Goal: Manage account settings: Manage account settings

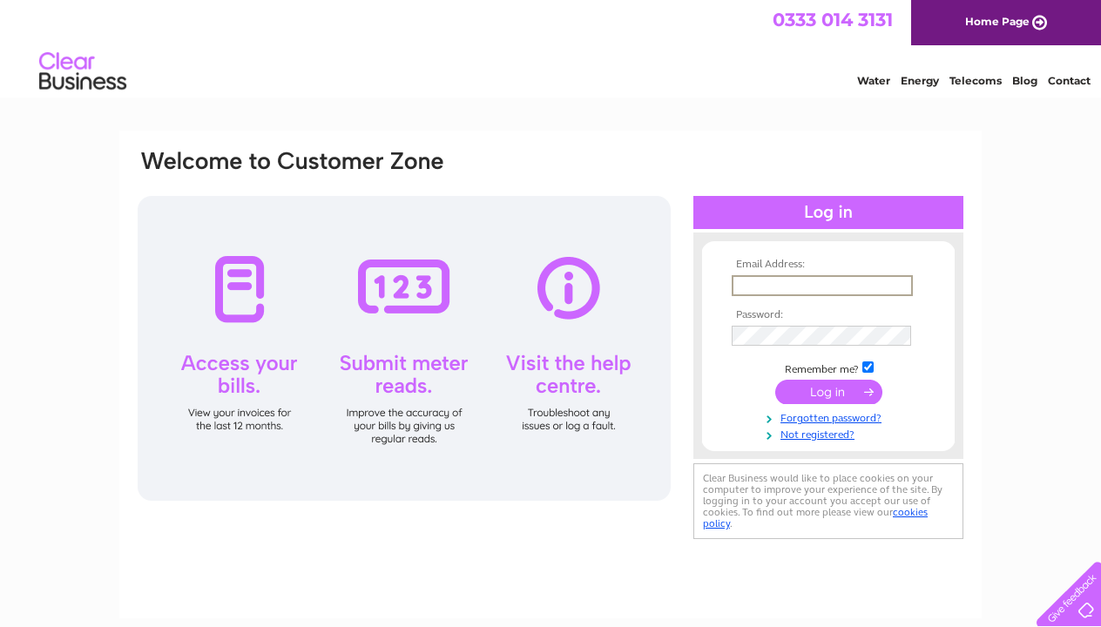
click at [903, 289] on input "text" at bounding box center [822, 285] width 181 height 21
type input "[PERSON_NAME][EMAIL_ADDRESS][DOMAIN_NAME]"
click at [798, 393] on input "submit" at bounding box center [828, 390] width 107 height 24
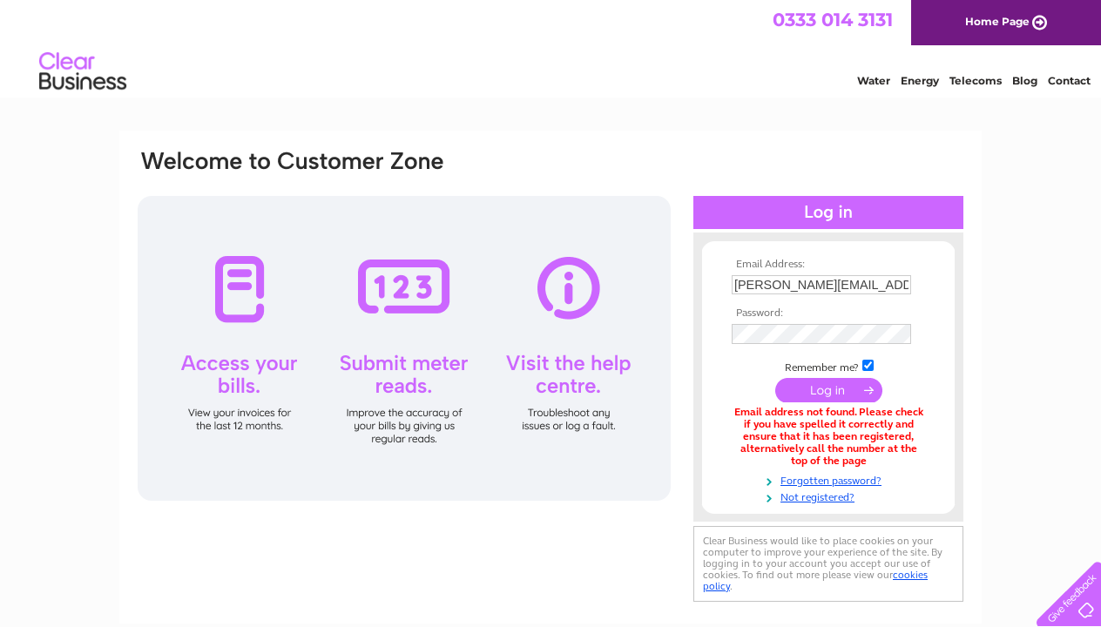
click at [798, 395] on input "submit" at bounding box center [828, 390] width 107 height 24
click at [835, 477] on link "Forgotten password?" at bounding box center [831, 479] width 198 height 17
click at [808, 492] on link "Not registered?" at bounding box center [831, 496] width 198 height 17
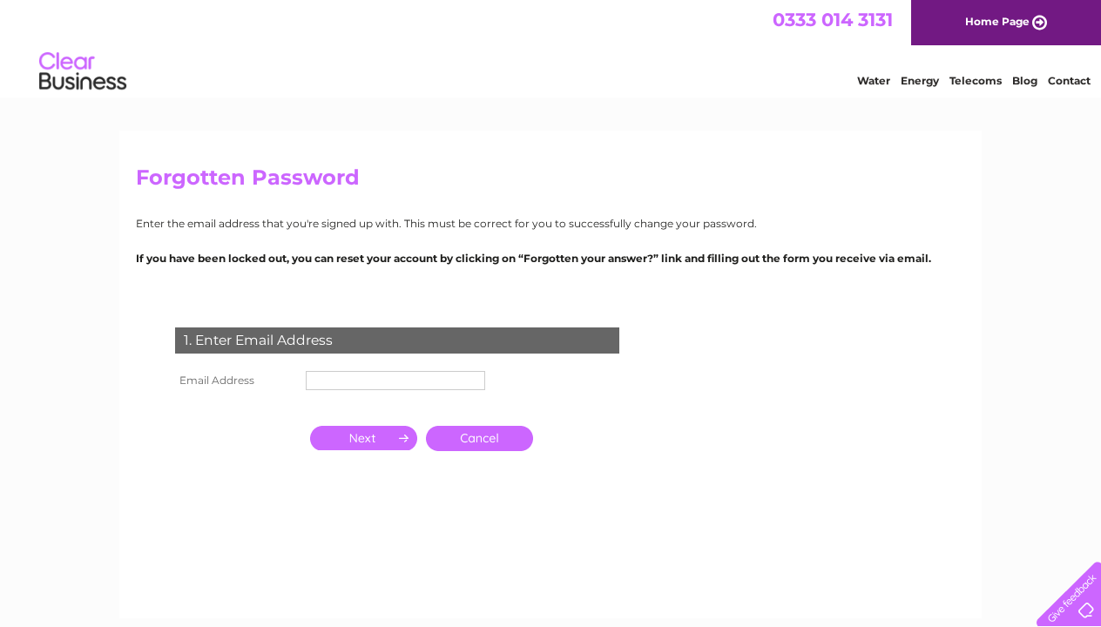
click at [376, 380] on input "text" at bounding box center [395, 380] width 179 height 19
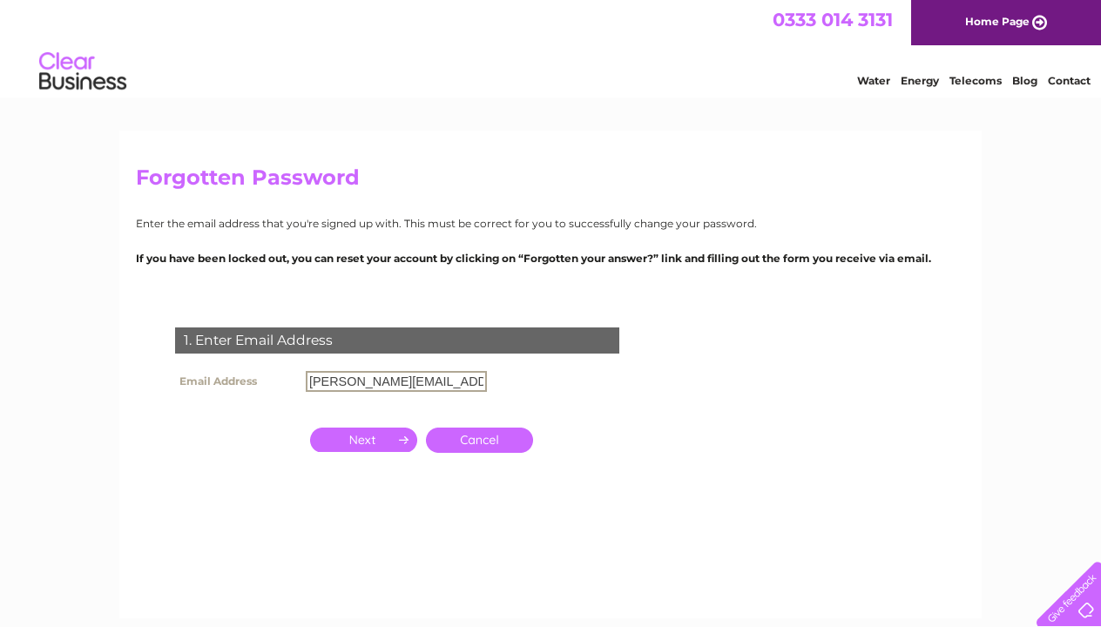
type input "archie@mckinnonandcompany.co.uk"
click at [351, 433] on input "button" at bounding box center [363, 438] width 107 height 24
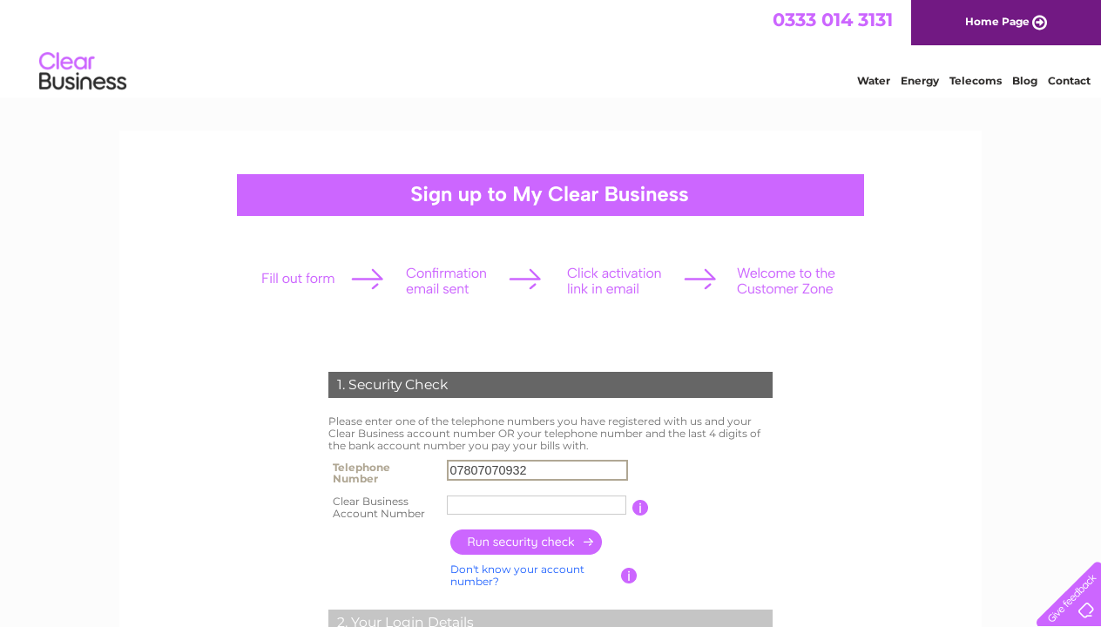
type input "07807070932"
click at [639, 509] on input "button" at bounding box center [640, 508] width 17 height 16
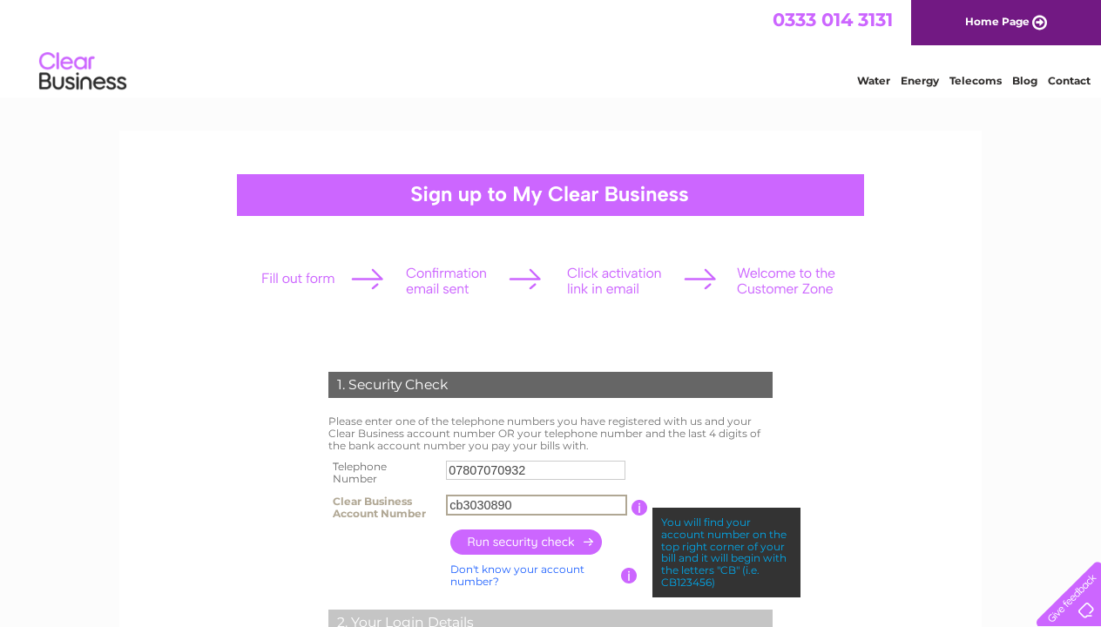
click at [712, 477] on table "Telephone Number 07807070932 Clear Business Account Number cb3030890 You will f…" at bounding box center [550, 491] width 453 height 70
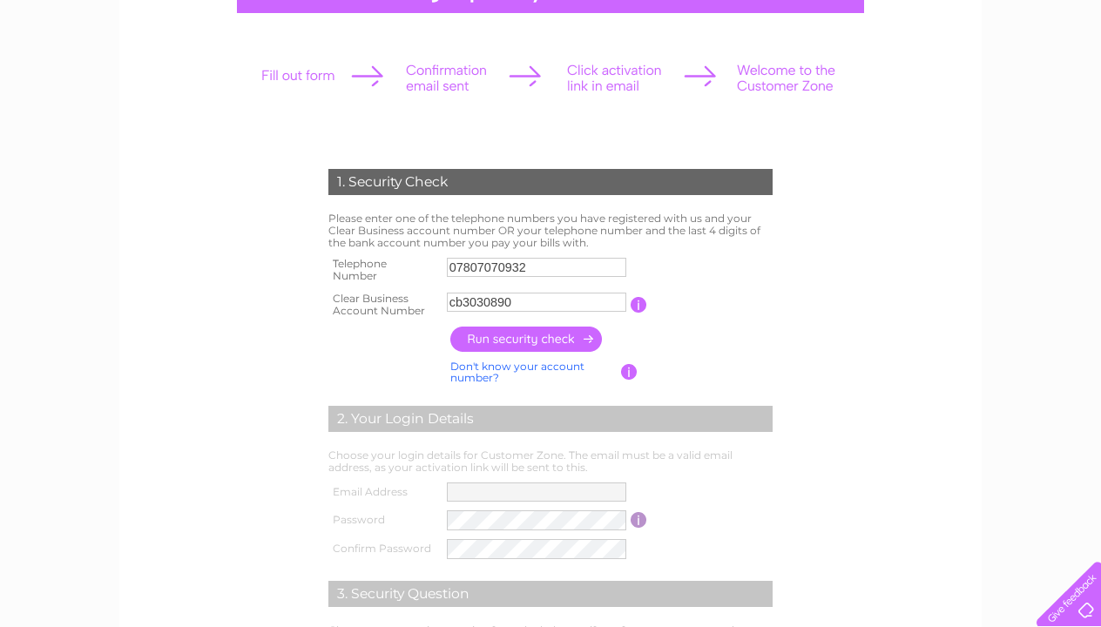
scroll to position [206, 0]
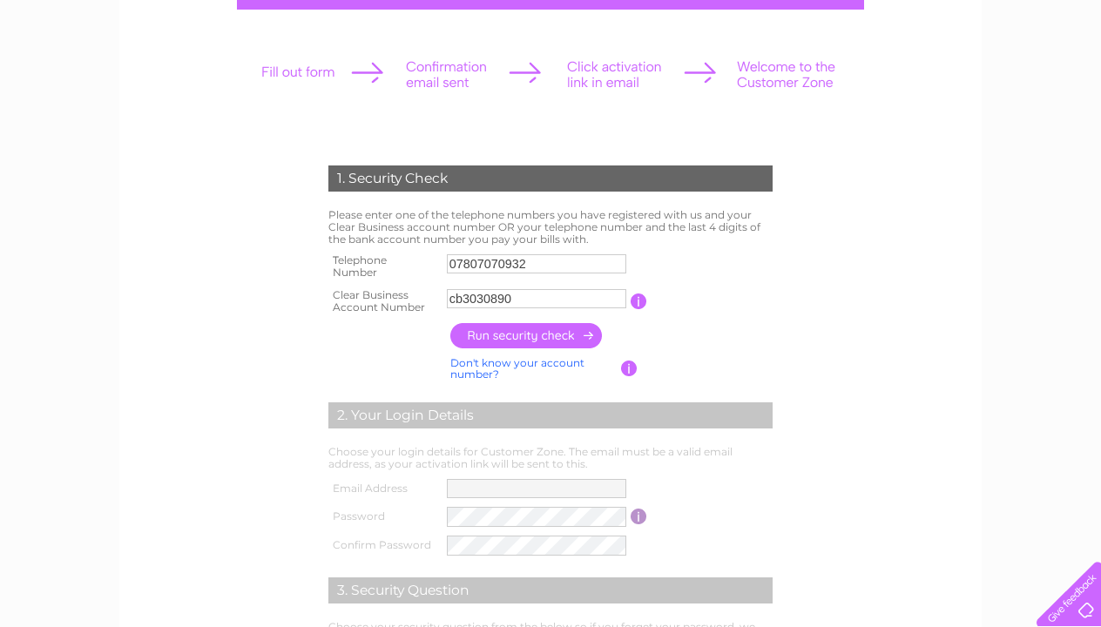
click at [504, 338] on input "button" at bounding box center [526, 335] width 153 height 25
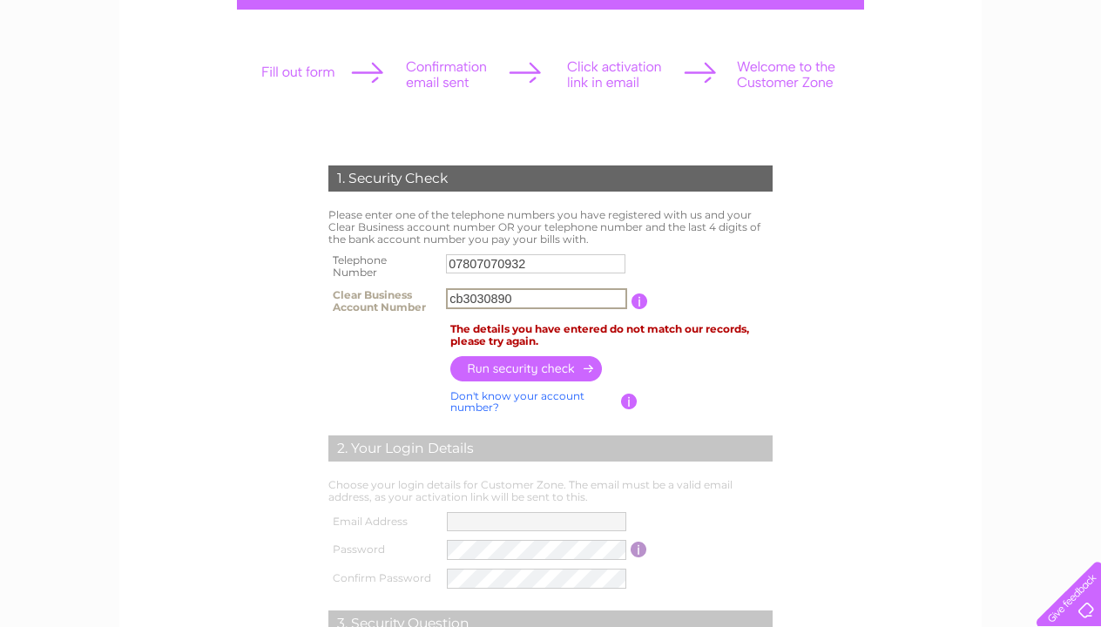
click at [523, 296] on input "cb3030890" at bounding box center [536, 298] width 181 height 21
type input "c"
type input "30308908"
click at [506, 360] on input "button" at bounding box center [526, 367] width 153 height 25
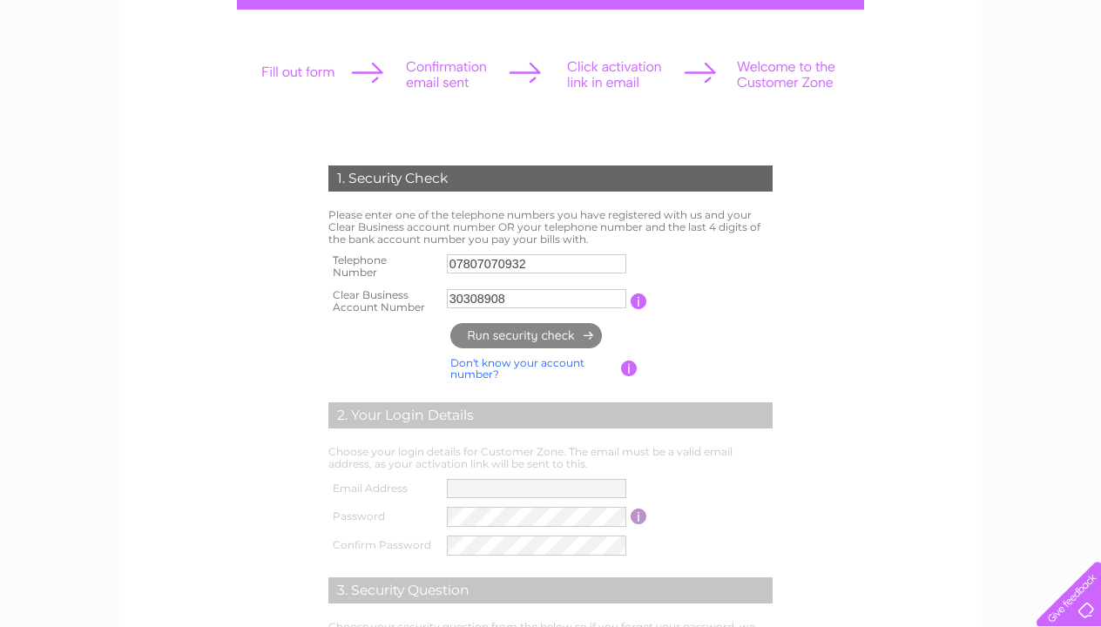
type input "**********"
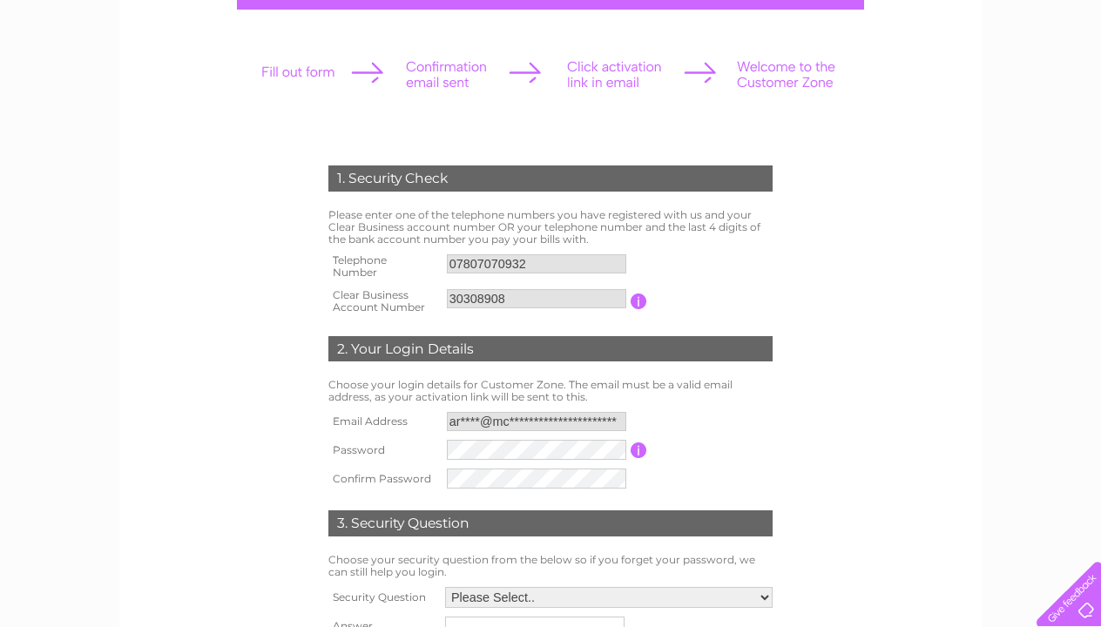
click at [795, 501] on div "1. Security Check Please enter one of the telephone numbers you have registered…" at bounding box center [550, 415] width 525 height 535
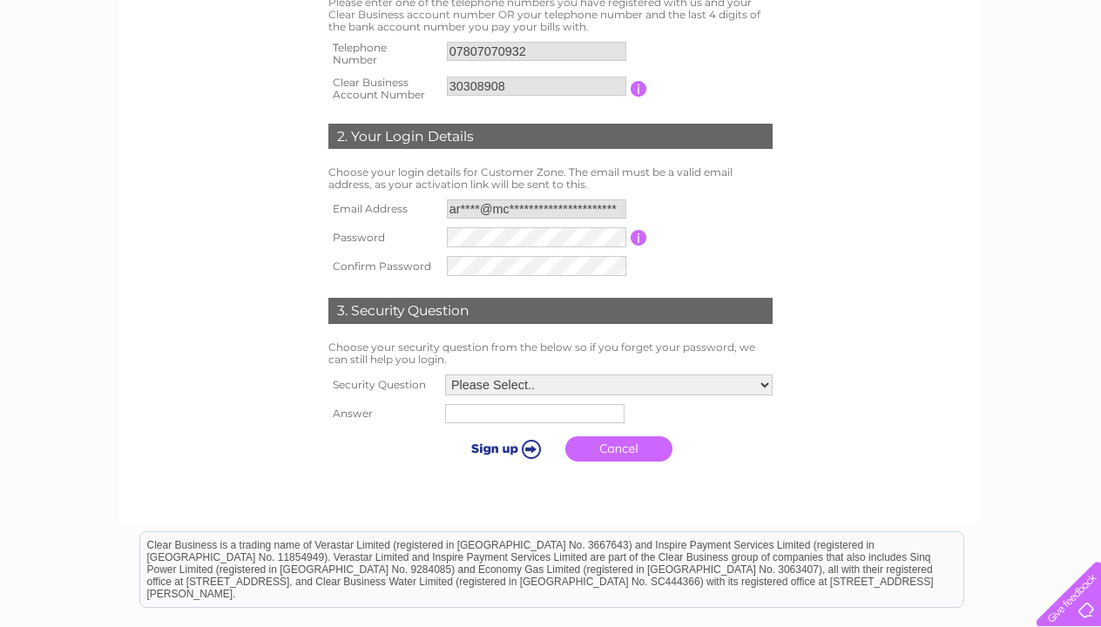
scroll to position [424, 0]
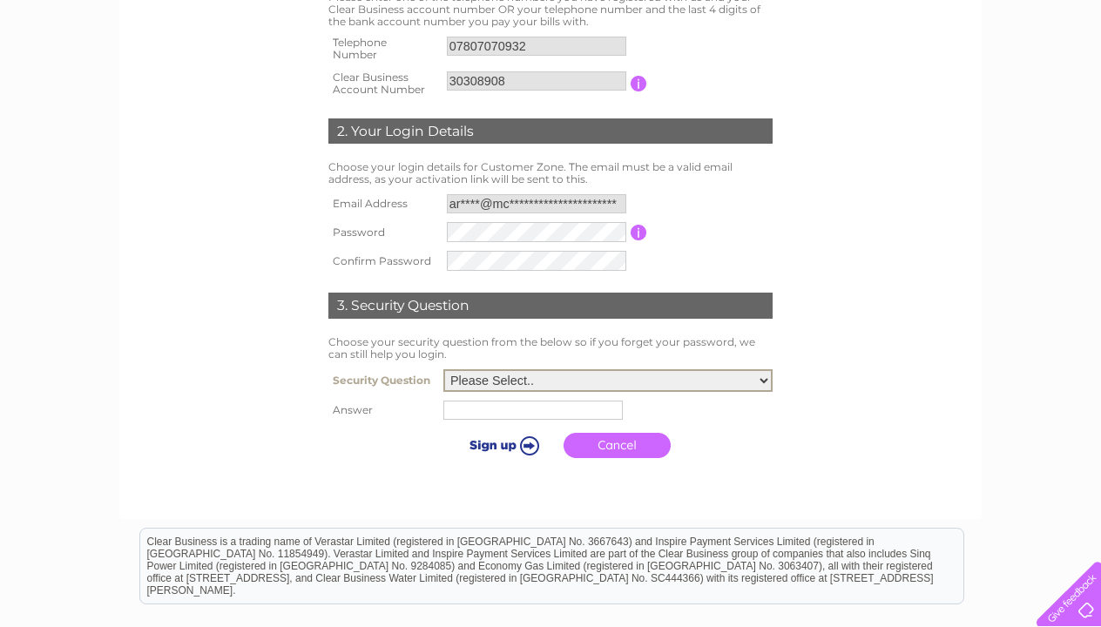
select select "1"
click at [495, 409] on input "text" at bounding box center [532, 410] width 179 height 19
type input "Stirling"
click at [477, 446] on input "submit" at bounding box center [503, 445] width 107 height 24
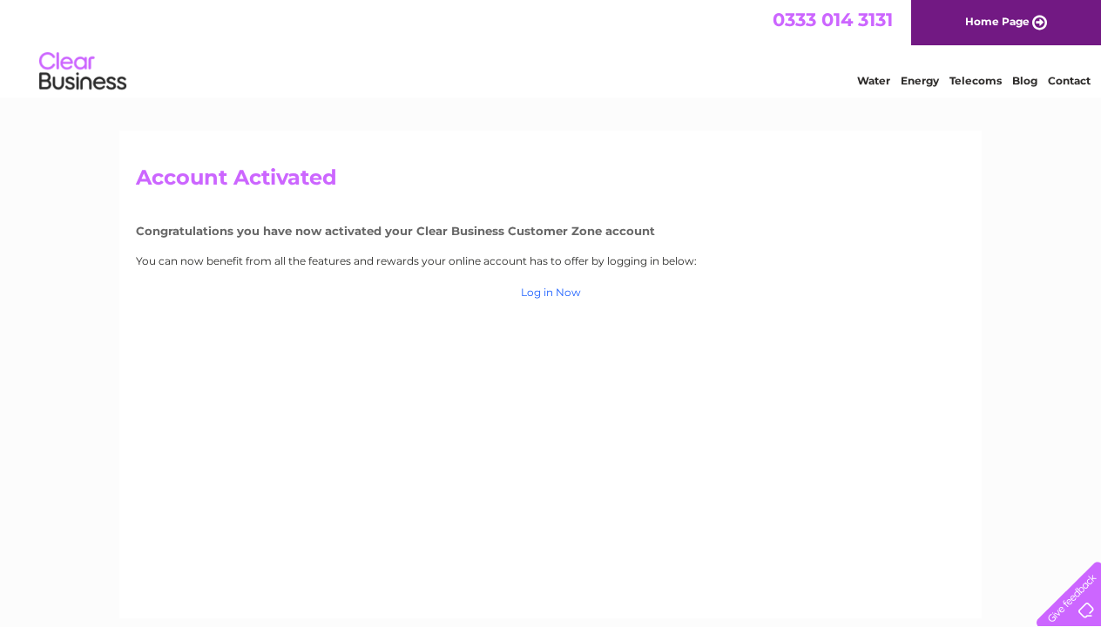
click at [550, 295] on link "Log in Now" at bounding box center [551, 292] width 60 height 13
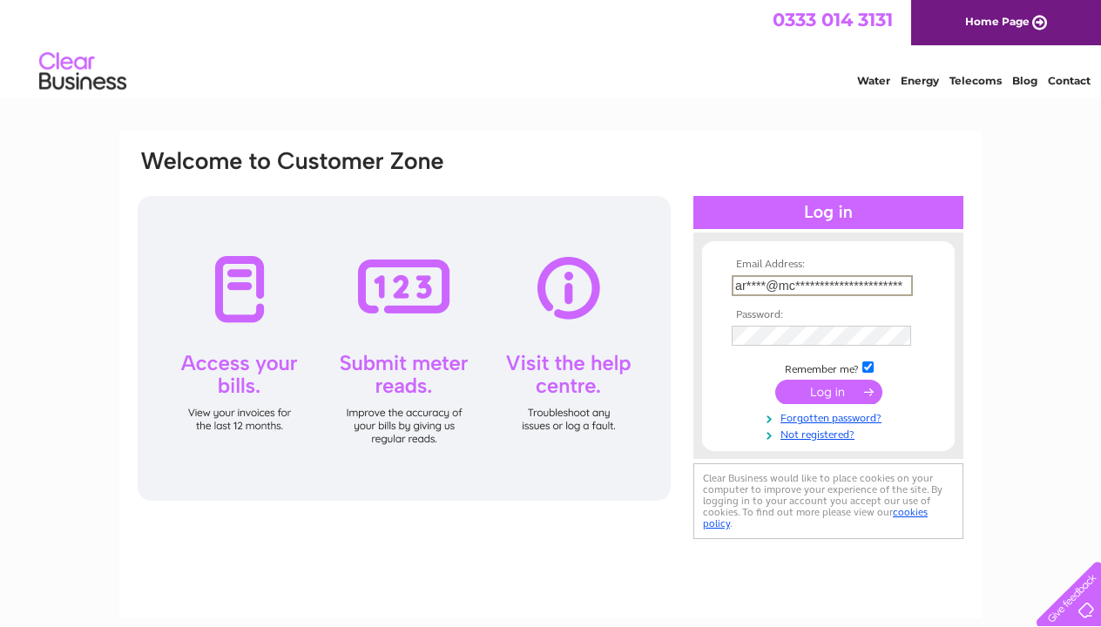
click at [828, 404] on input "submit" at bounding box center [828, 392] width 107 height 24
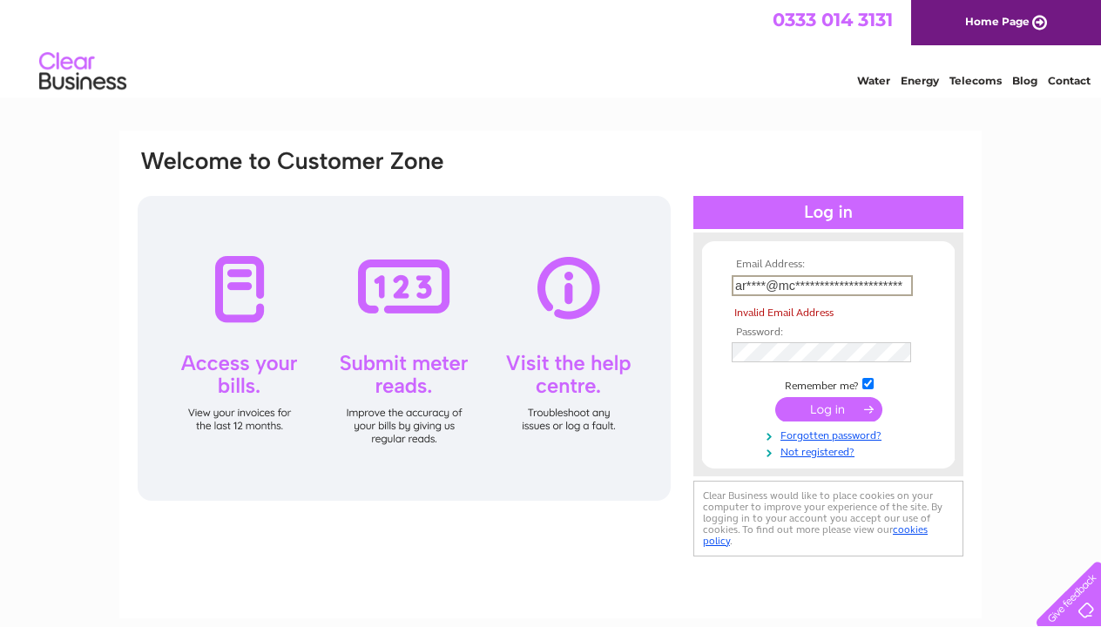
click at [824, 408] on input "submit" at bounding box center [828, 409] width 107 height 24
type input "a"
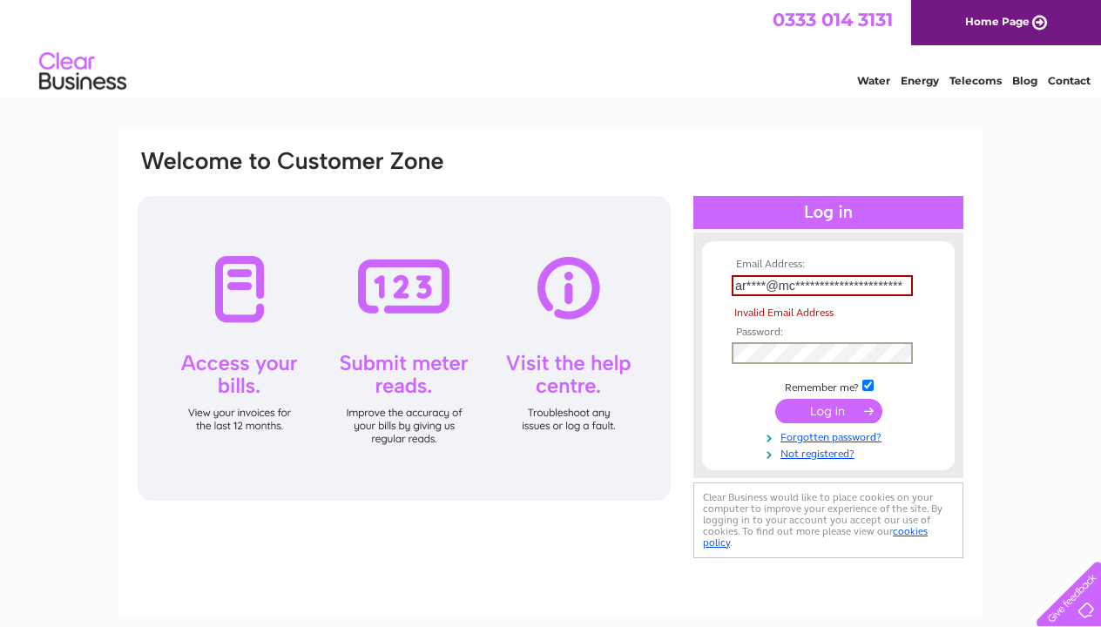
click at [836, 411] on input "submit" at bounding box center [828, 411] width 107 height 24
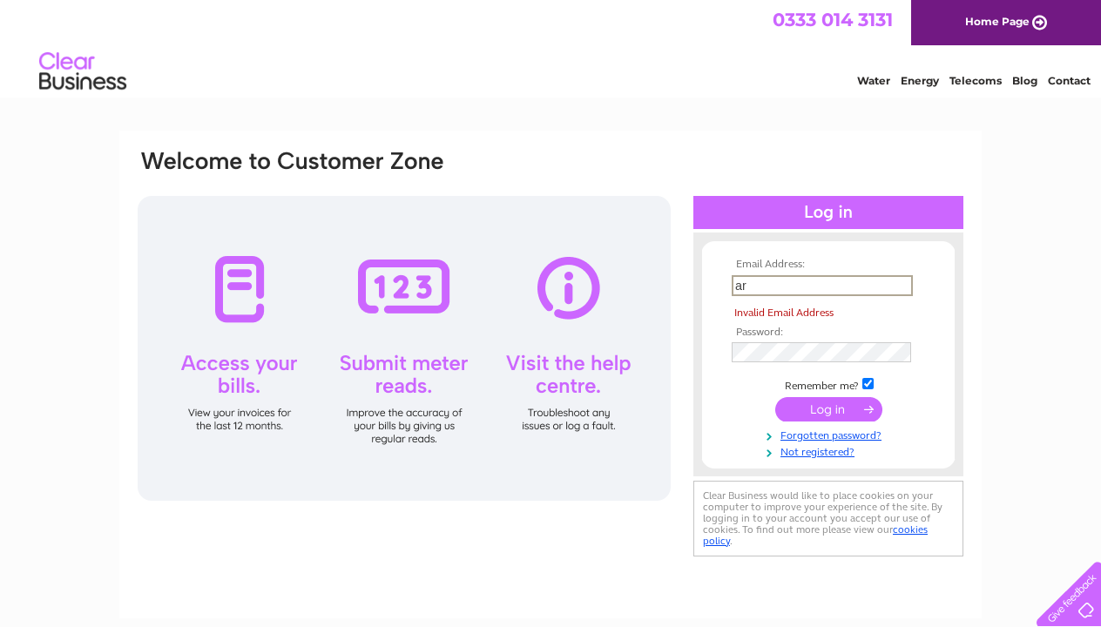
type input "a"
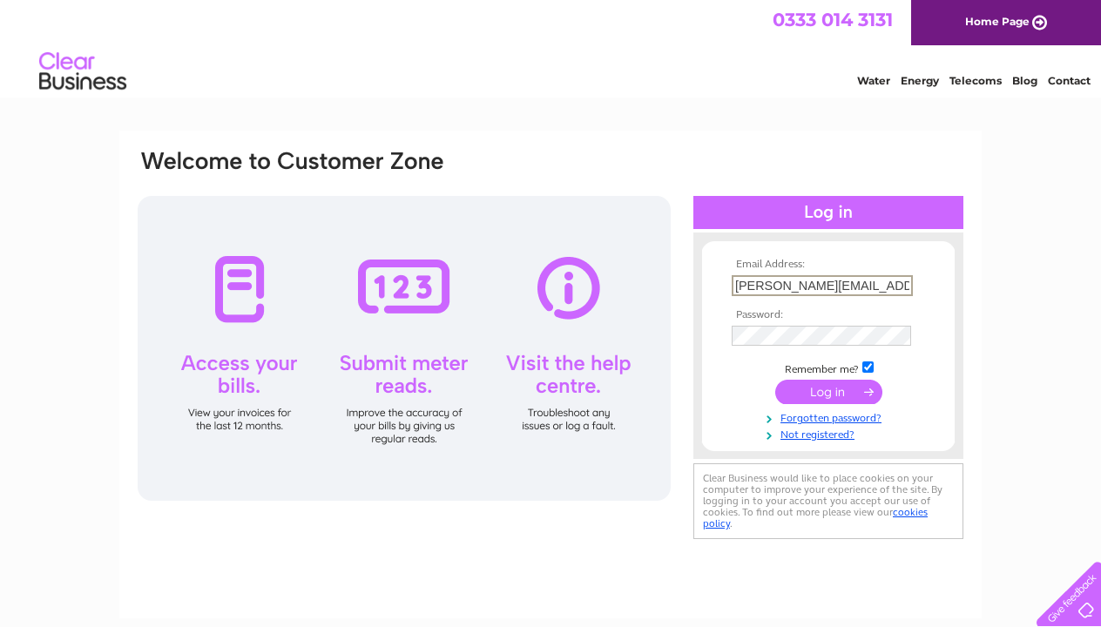
type input "archie@mckinnonandcompany.co.uk"
click at [825, 395] on input "submit" at bounding box center [828, 392] width 107 height 24
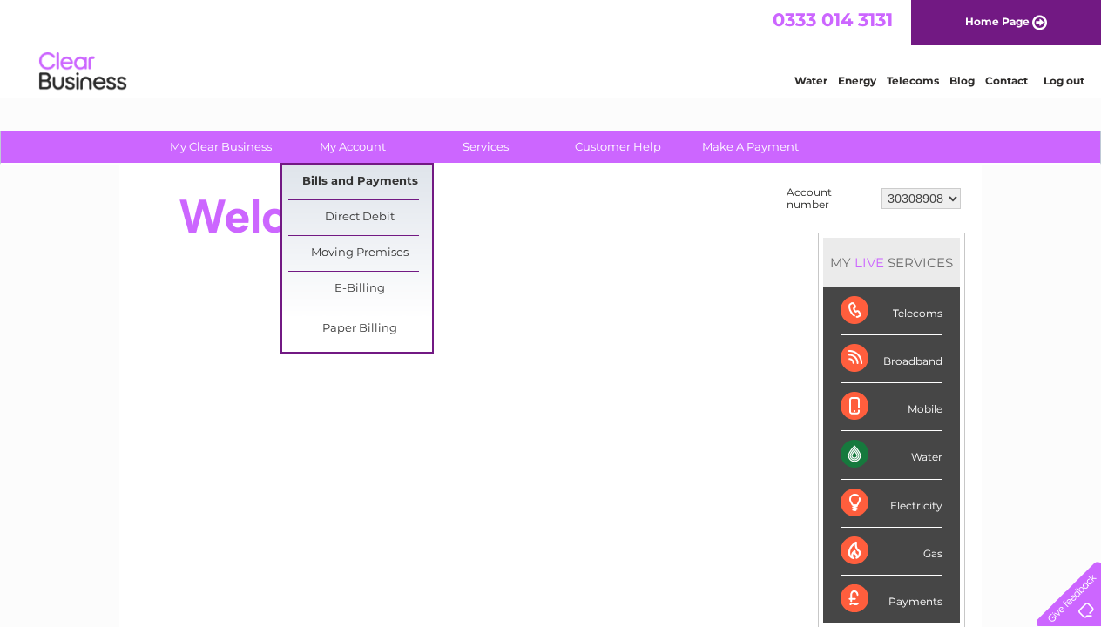
click at [353, 176] on link "Bills and Payments" at bounding box center [360, 182] width 144 height 35
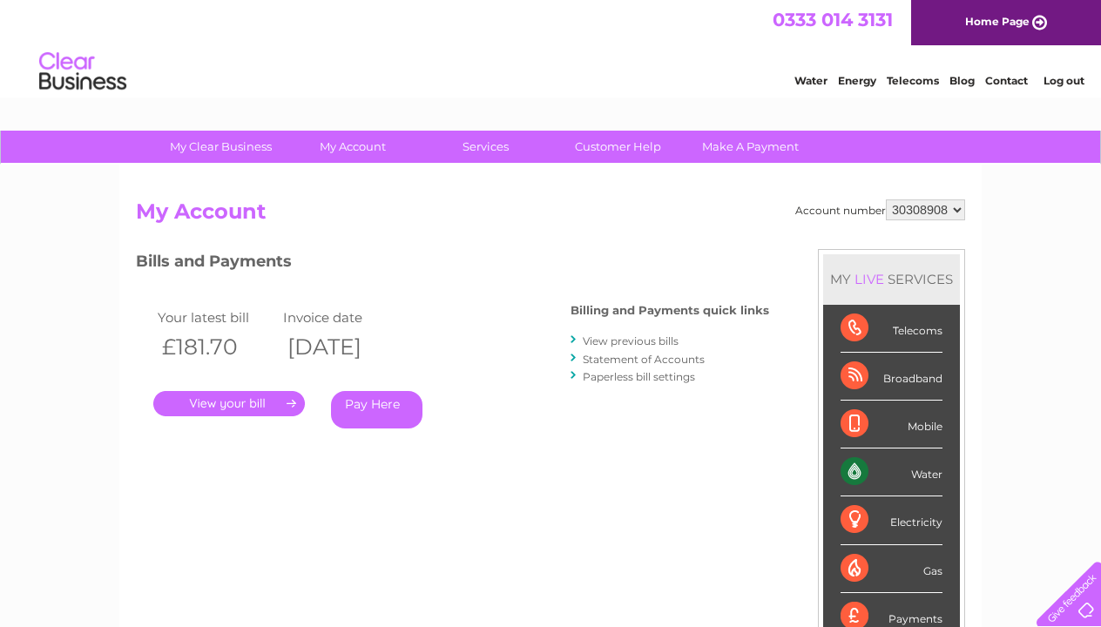
click at [223, 404] on link "." at bounding box center [229, 403] width 152 height 25
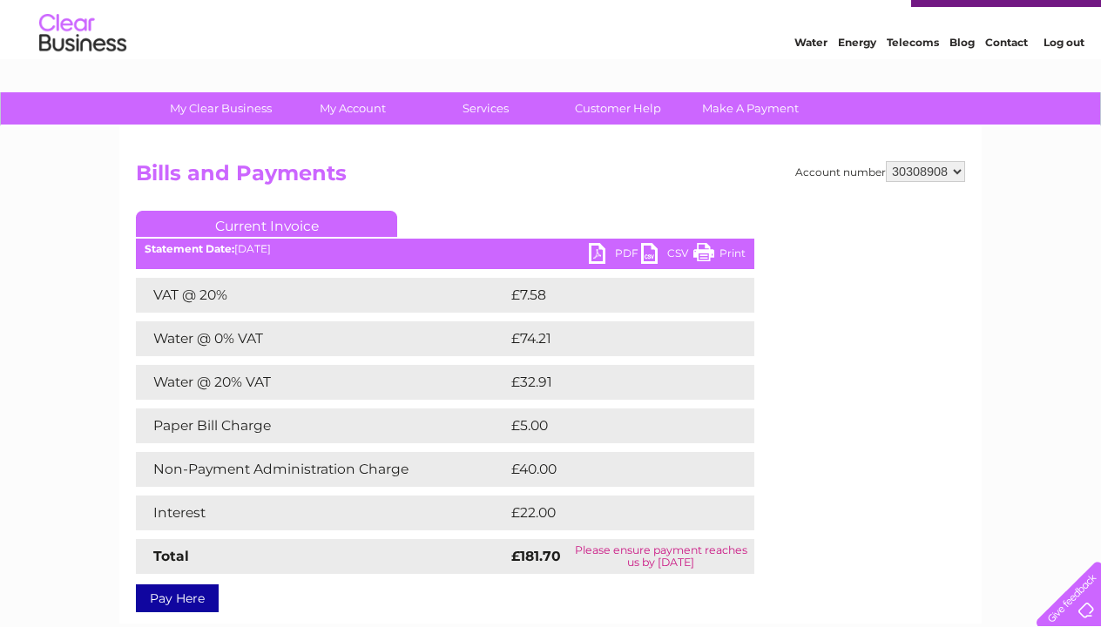
scroll to position [36, 0]
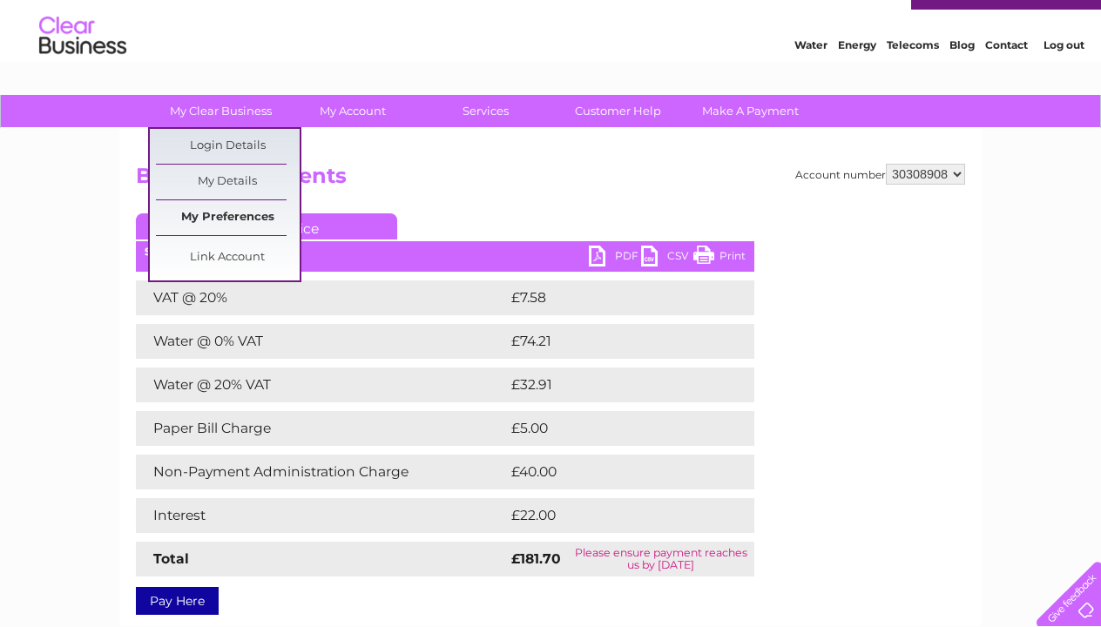
click at [217, 219] on link "My Preferences" at bounding box center [228, 217] width 144 height 35
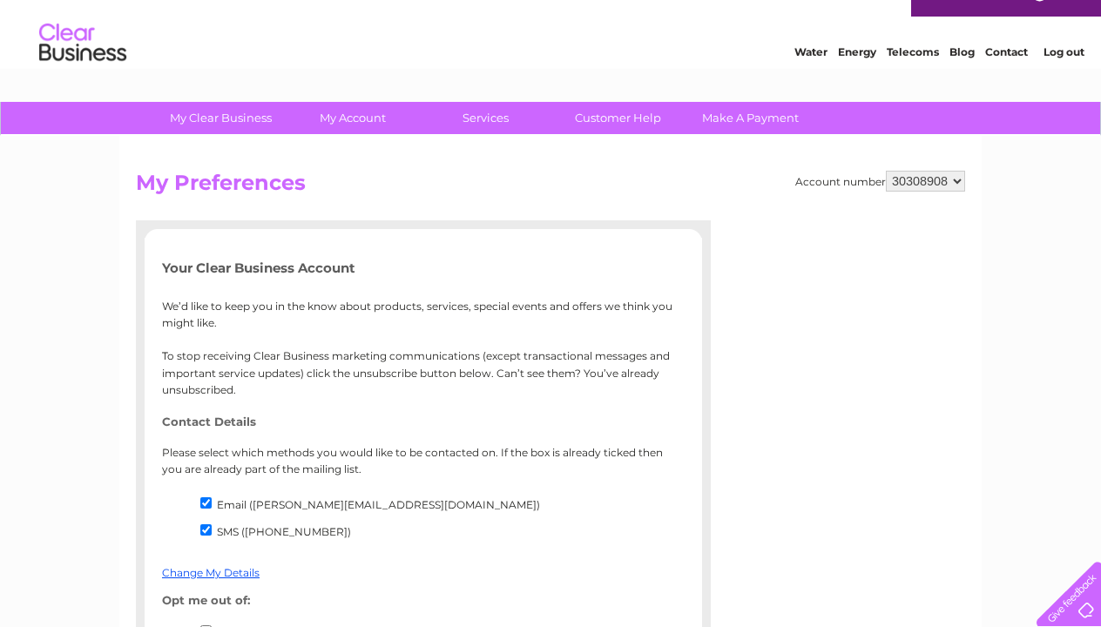
scroll to position [-5, 0]
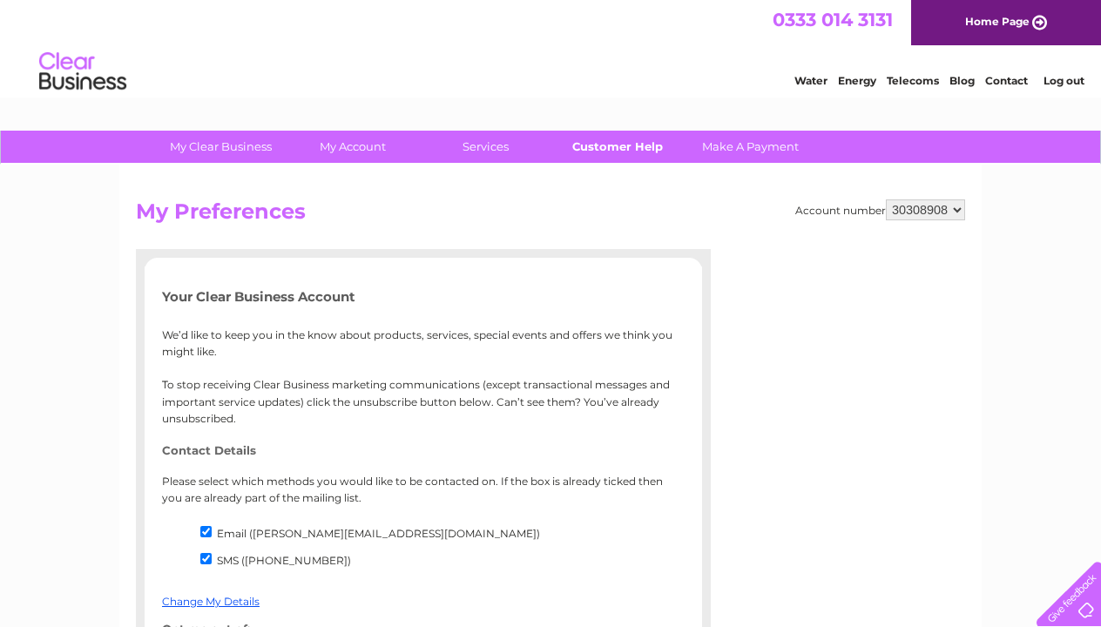
click at [613, 152] on link "Customer Help" at bounding box center [618, 147] width 144 height 32
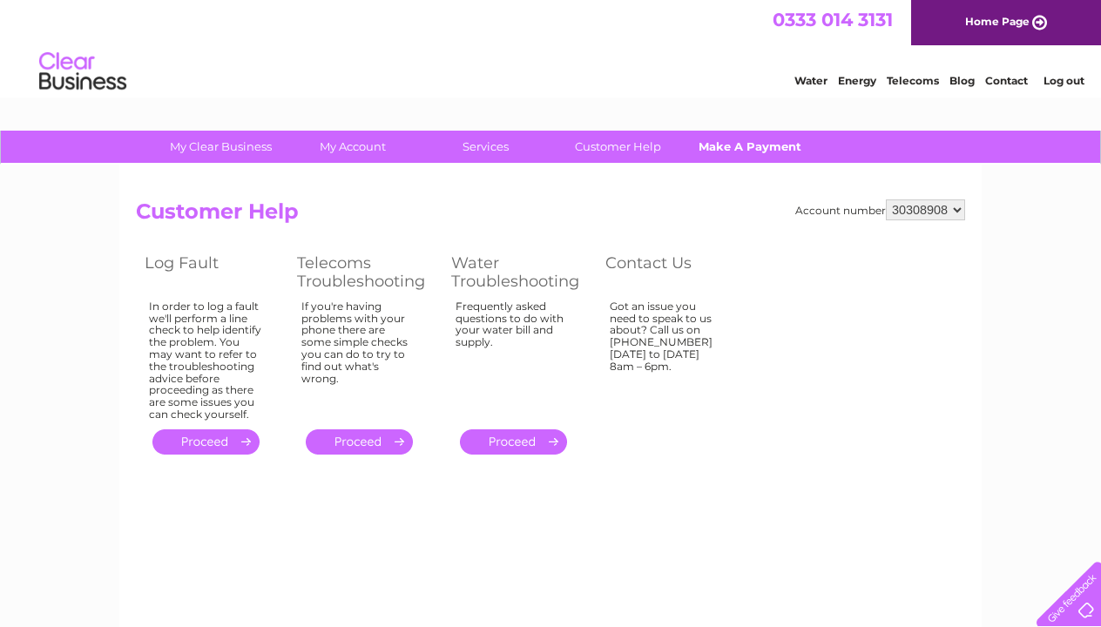
click at [734, 145] on link "Make A Payment" at bounding box center [751, 147] width 144 height 32
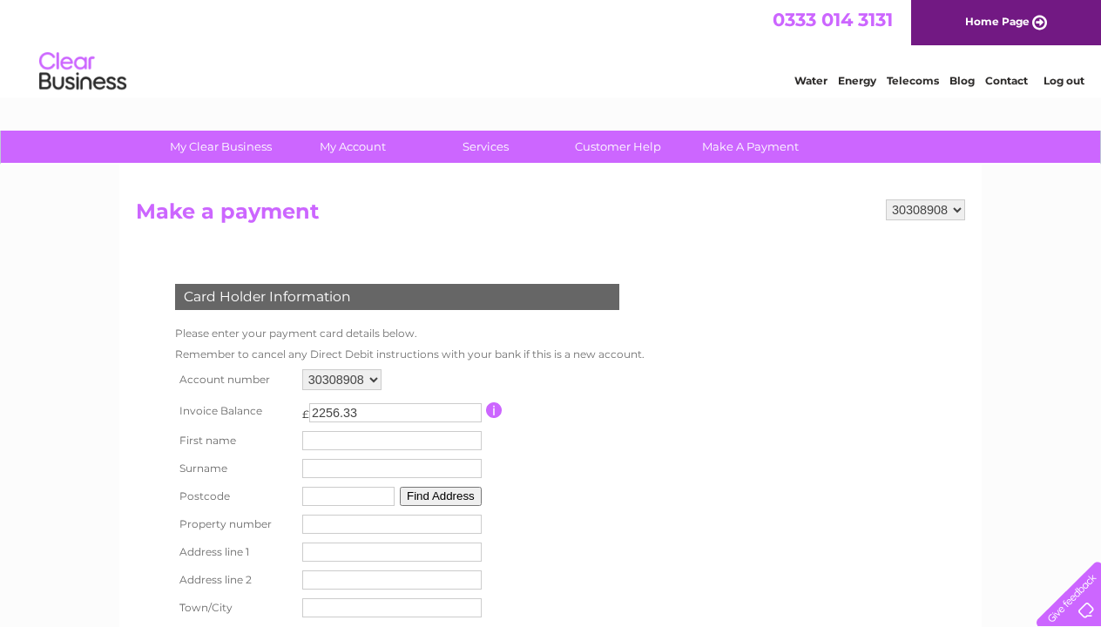
click at [475, 410] on input "2256.33" at bounding box center [395, 412] width 172 height 19
type input "2"
type input "100"
click at [480, 441] on input "arch" at bounding box center [393, 441] width 181 height 21
click at [471, 439] on input "arch" at bounding box center [393, 441] width 181 height 21
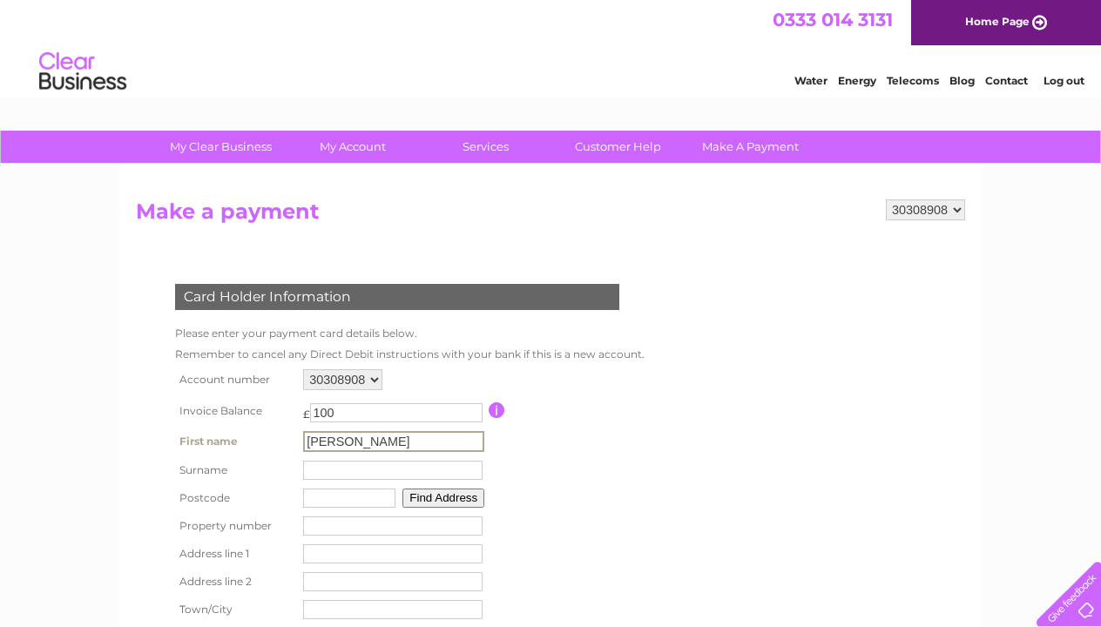
click at [471, 439] on input "archie" at bounding box center [393, 441] width 181 height 21
click at [439, 436] on input "archie" at bounding box center [393, 441] width 181 height 21
type input "archie"
type input "mckinnon"
click at [407, 521] on input "number" at bounding box center [392, 526] width 179 height 19
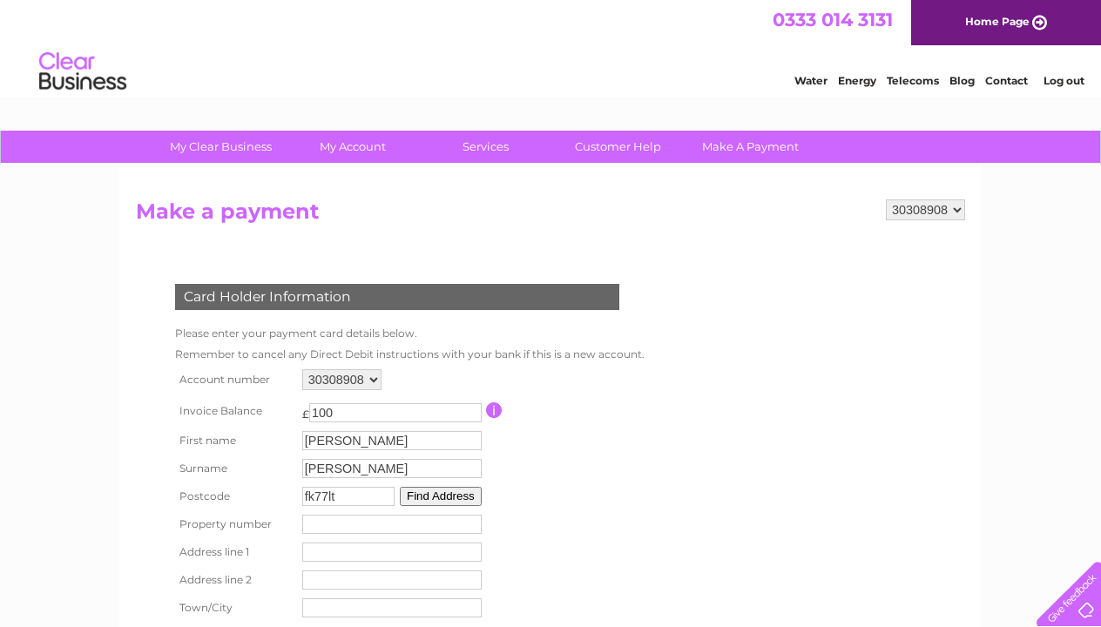
click at [449, 495] on button "Find Address" at bounding box center [441, 496] width 82 height 19
click at [553, 539] on td at bounding box center [563, 527] width 155 height 33
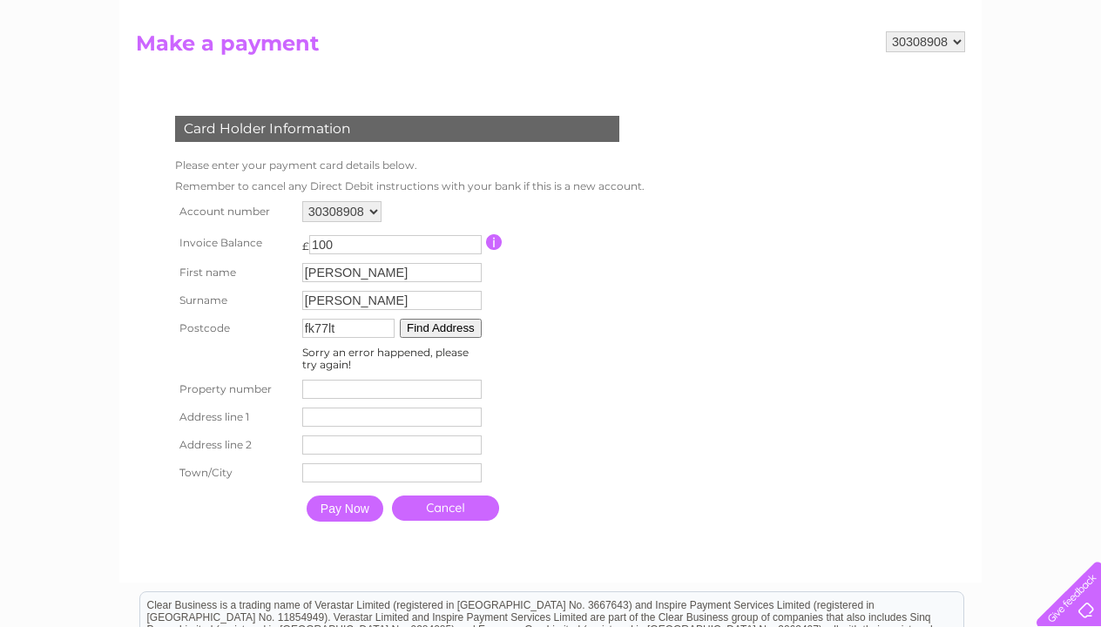
scroll to position [178, 0]
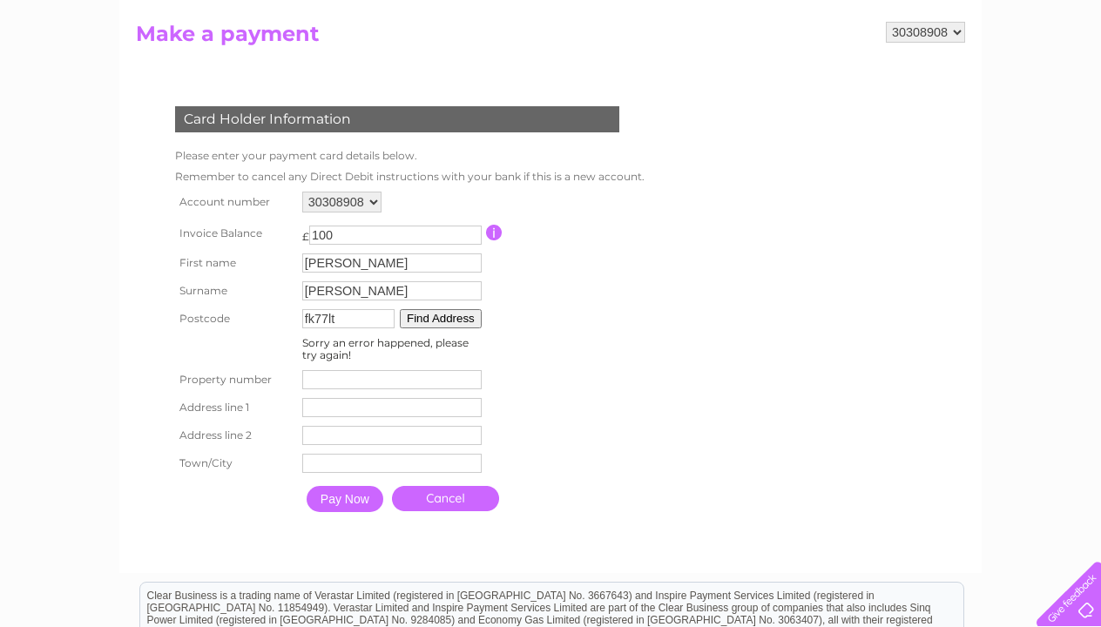
click at [364, 314] on input "fk77lt" at bounding box center [348, 318] width 92 height 19
click at [453, 316] on button "Find Address" at bounding box center [441, 318] width 82 height 19
click at [353, 327] on input "fk7 7lt" at bounding box center [348, 318] width 92 height 19
type input "f"
type input "FK7 7LT"
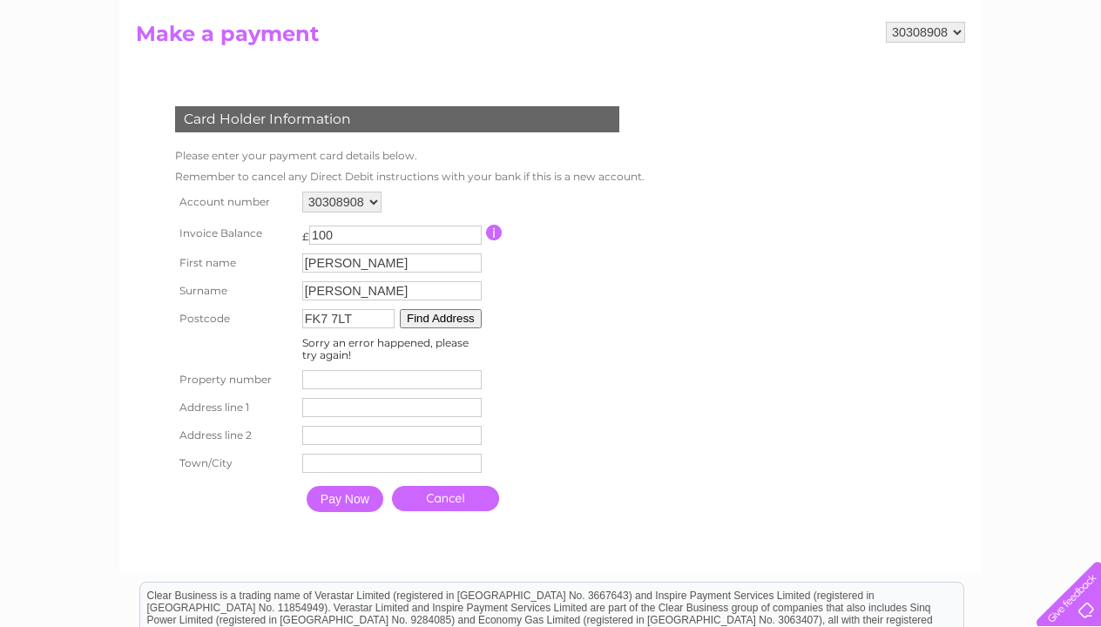
click at [459, 320] on button "Find Address" at bounding box center [441, 318] width 82 height 19
click at [453, 317] on button "Find Address" at bounding box center [441, 318] width 82 height 19
type input "100.33"
click at [481, 227] on input "100.33" at bounding box center [395, 235] width 172 height 19
click at [470, 317] on button "Find Address" at bounding box center [441, 318] width 82 height 19
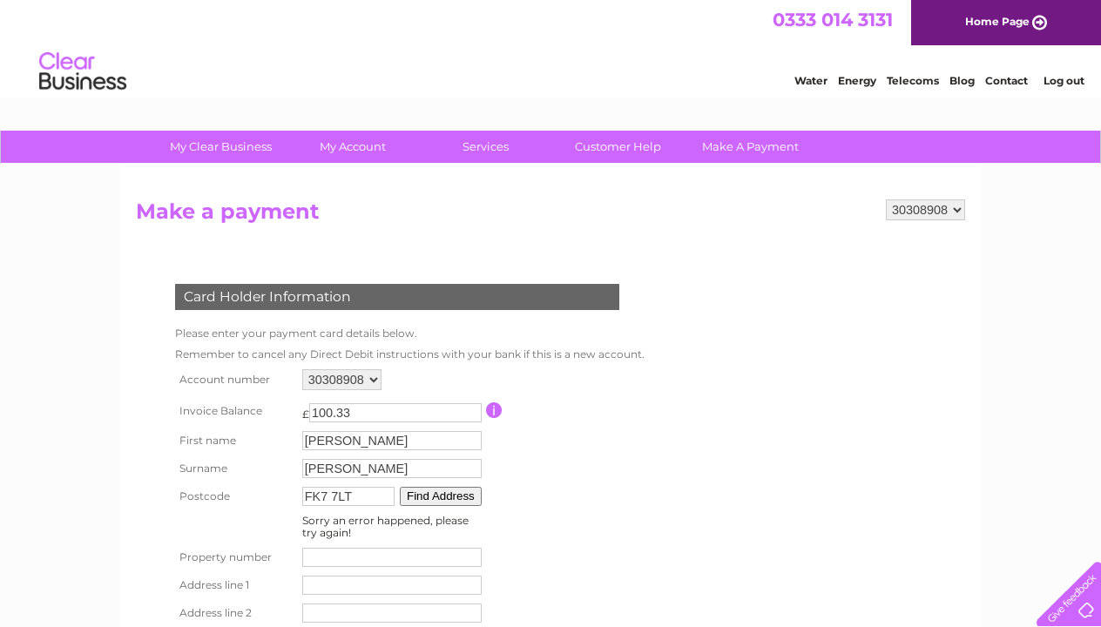
scroll to position [0, 0]
click at [600, 148] on link "Customer Help" at bounding box center [618, 147] width 144 height 32
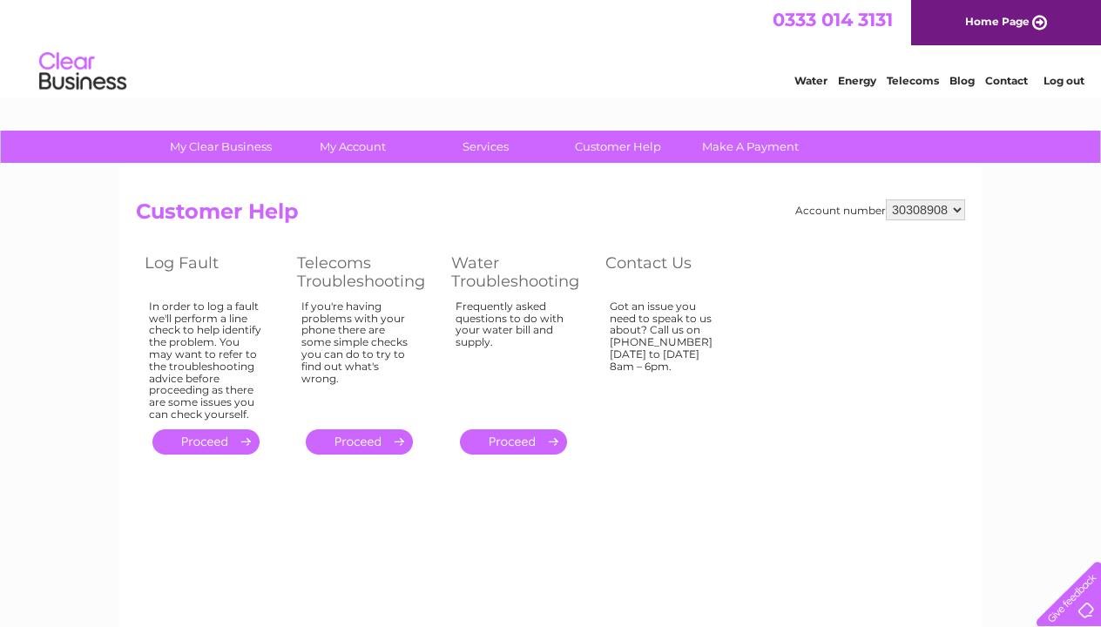
click at [488, 431] on link "." at bounding box center [513, 441] width 107 height 25
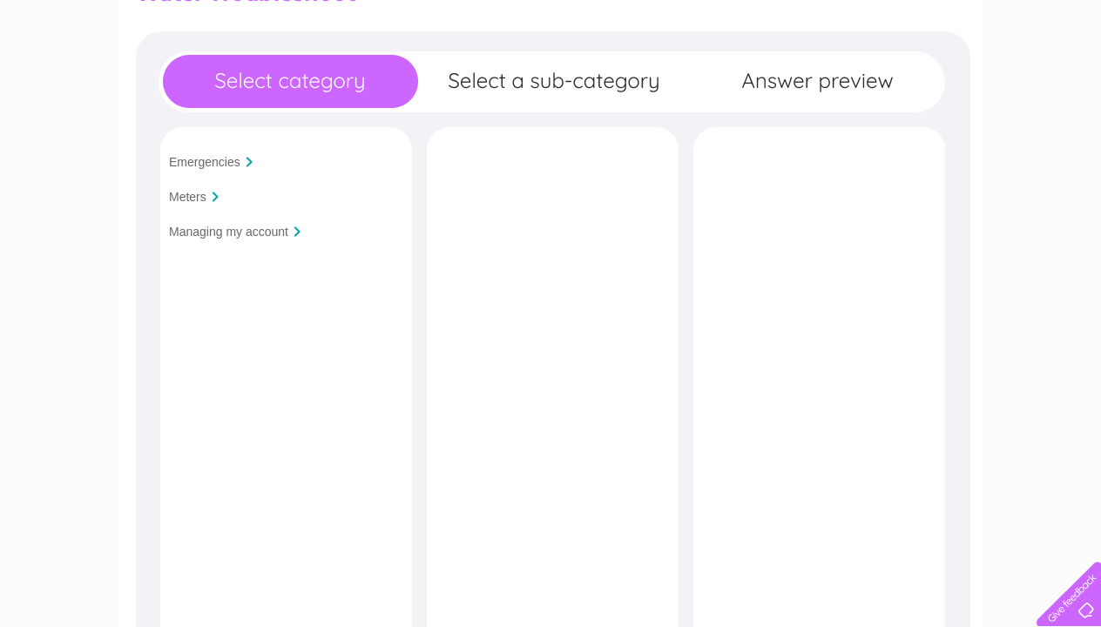
scroll to position [232, 0]
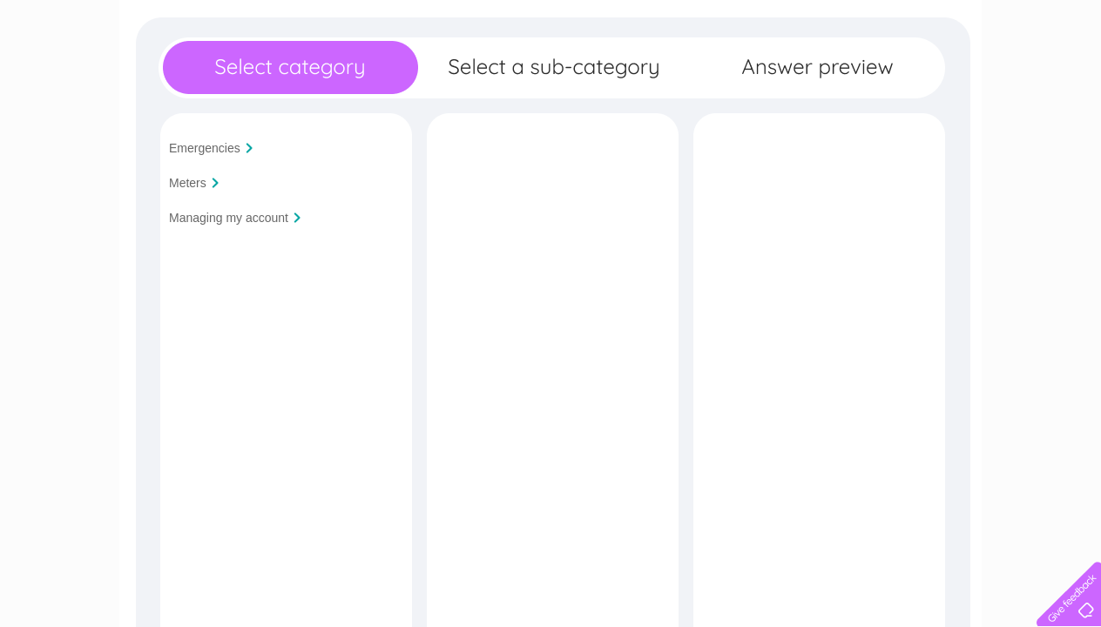
click at [256, 221] on input "Managing my account" at bounding box center [228, 218] width 119 height 14
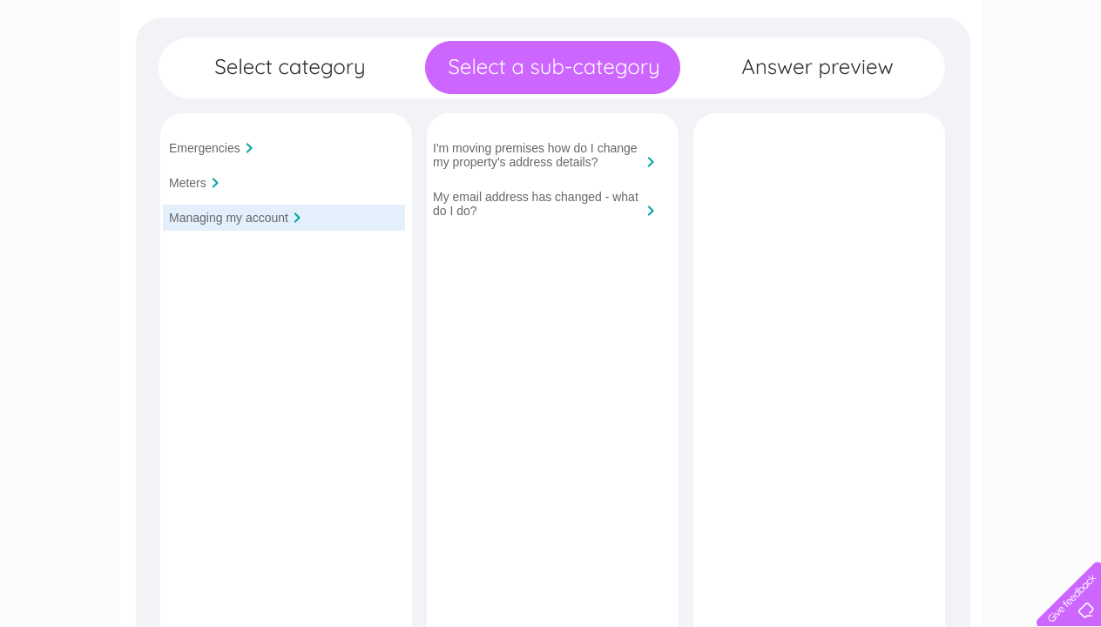
click at [260, 223] on input "Managing my account" at bounding box center [228, 218] width 119 height 14
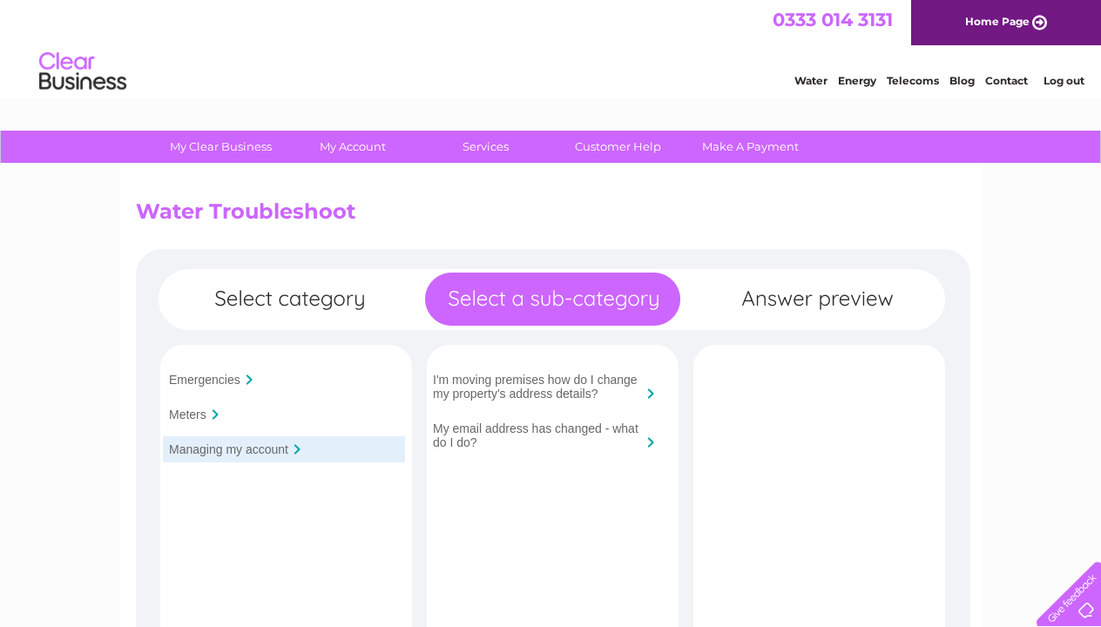
scroll to position [0, 0]
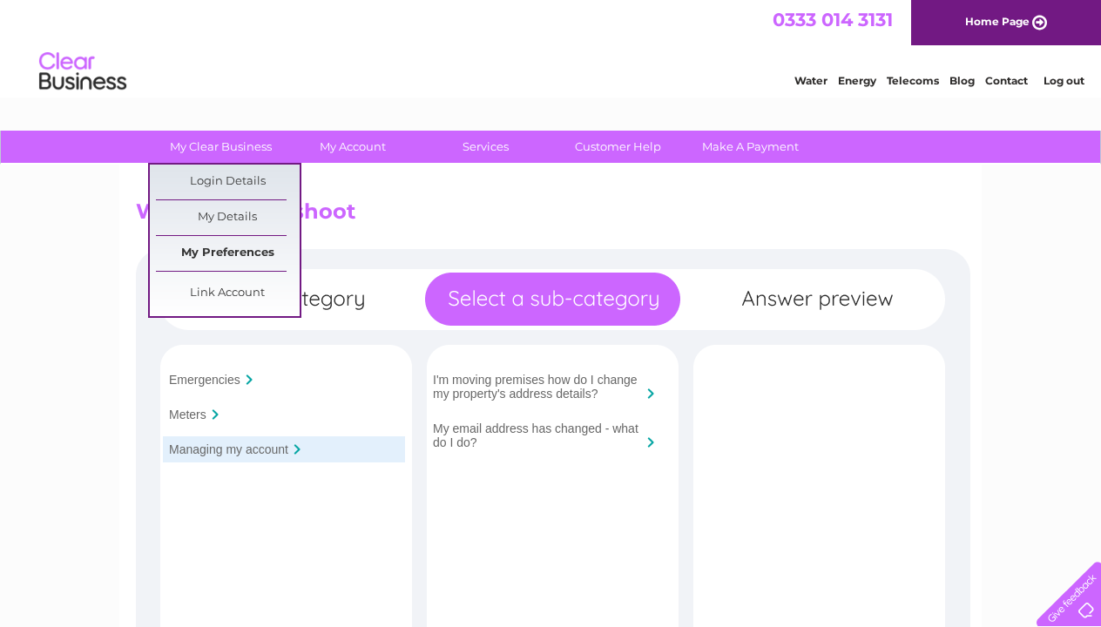
click at [206, 247] on link "My Preferences" at bounding box center [228, 253] width 144 height 35
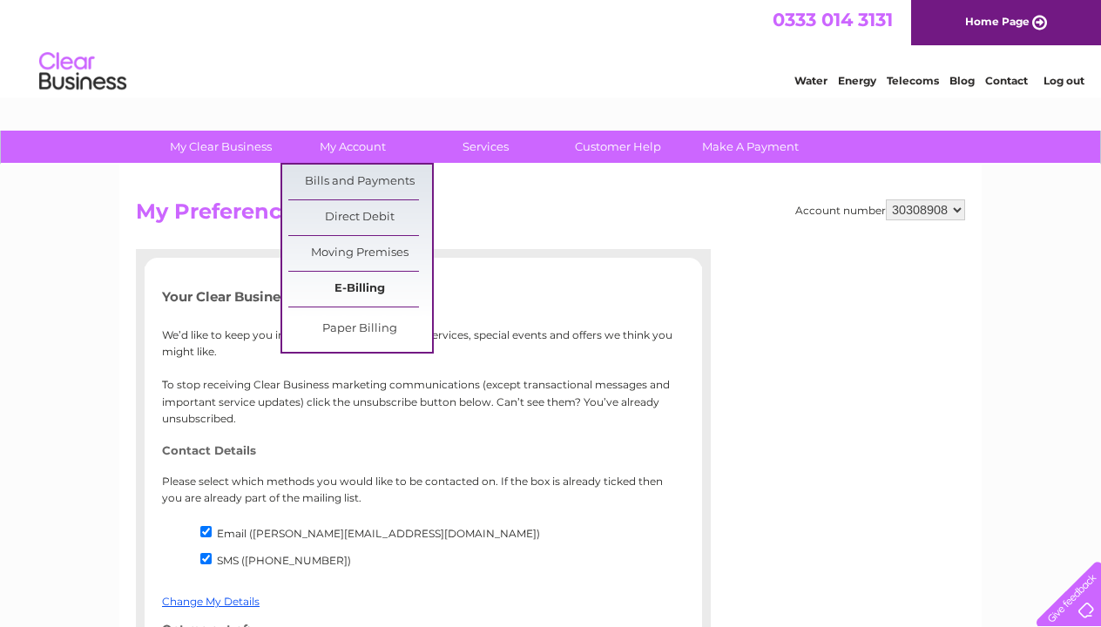
click at [348, 294] on link "E-Billing" at bounding box center [360, 289] width 144 height 35
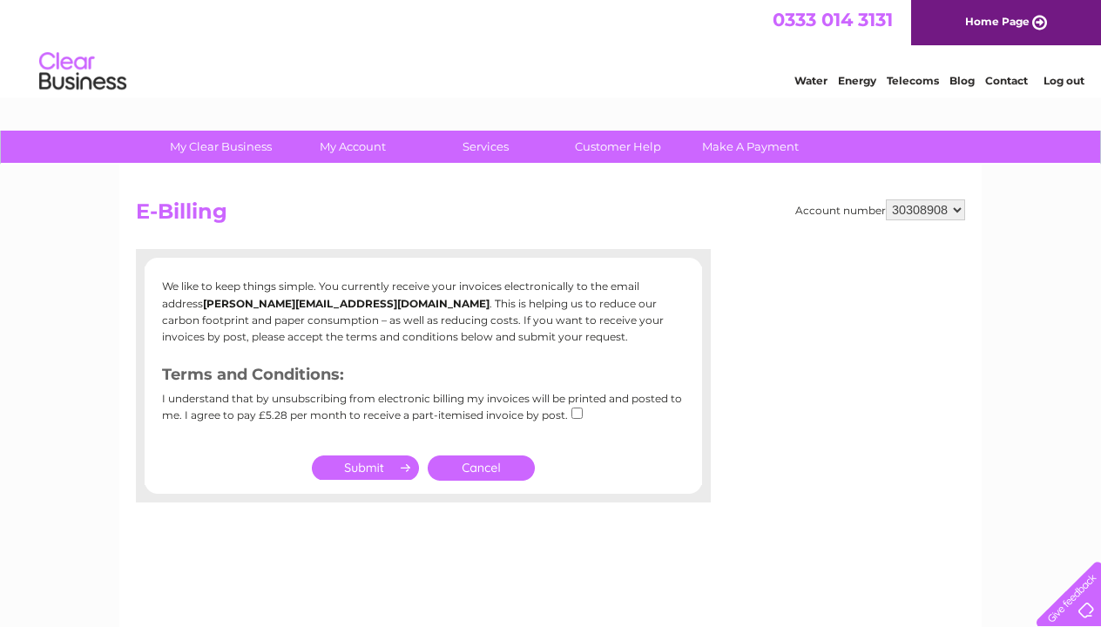
click at [372, 470] on input "submit" at bounding box center [365, 468] width 107 height 24
click at [400, 543] on div "Account number 30308908 E-Billing We like to keep things simple. You currently …" at bounding box center [550, 409] width 862 height 488
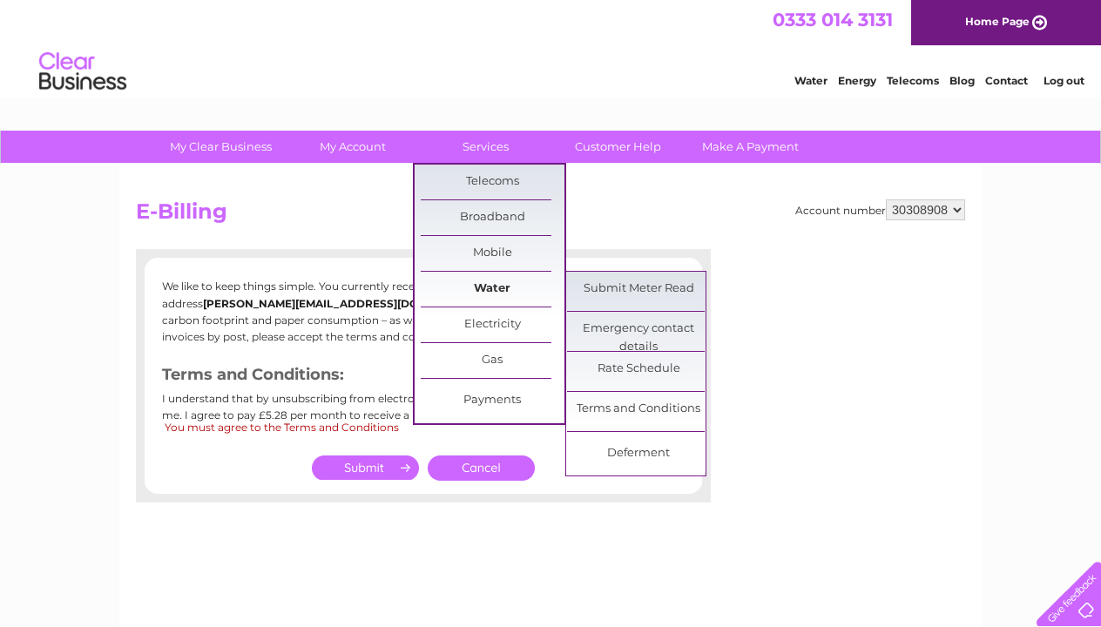
click at [483, 289] on link "Water" at bounding box center [493, 289] width 144 height 35
click at [604, 367] on link "Rate Schedule" at bounding box center [639, 369] width 144 height 35
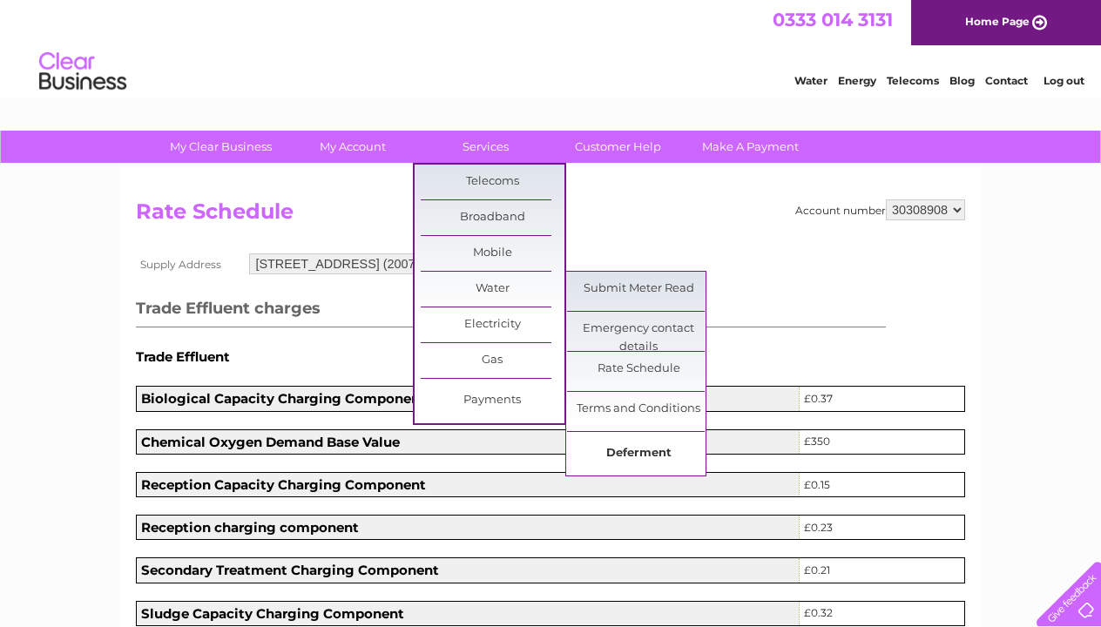
click at [625, 456] on link "Deferment" at bounding box center [639, 453] width 144 height 35
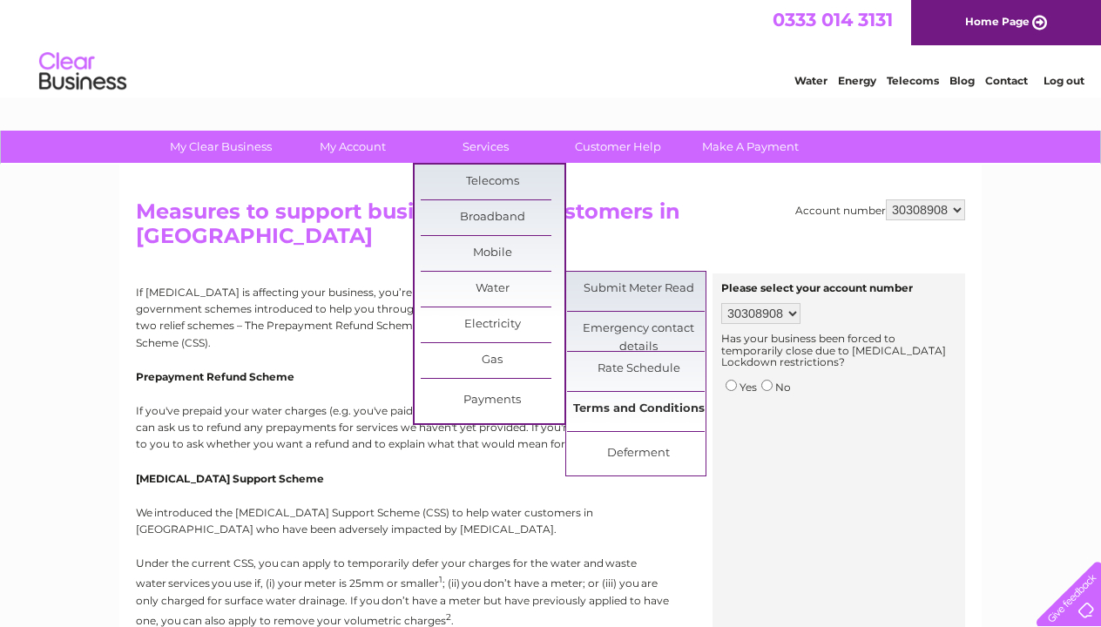
click at [619, 400] on link "Terms and Conditions" at bounding box center [639, 409] width 144 height 35
click at [619, 409] on link "Terms and Conditions" at bounding box center [639, 409] width 144 height 35
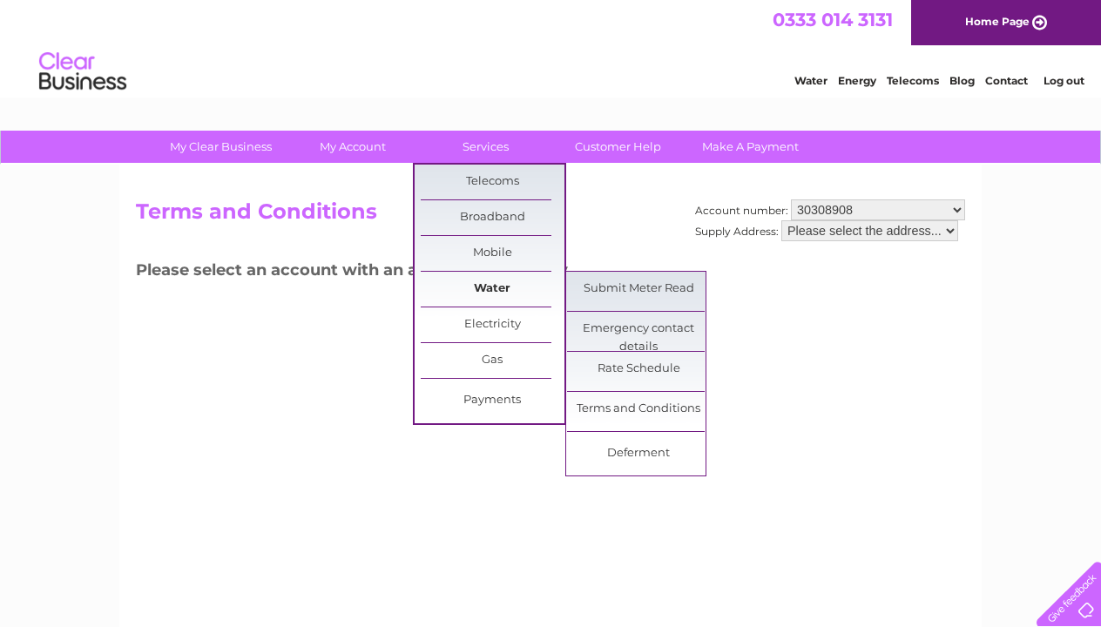
click at [495, 285] on link "Water" at bounding box center [493, 289] width 144 height 35
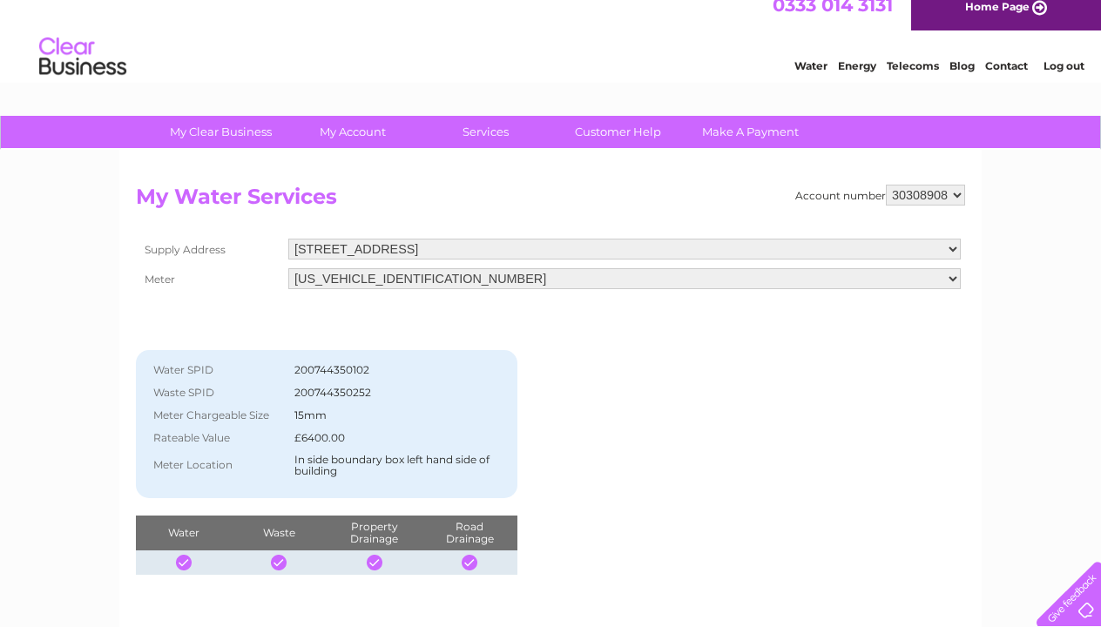
scroll to position [-1, 0]
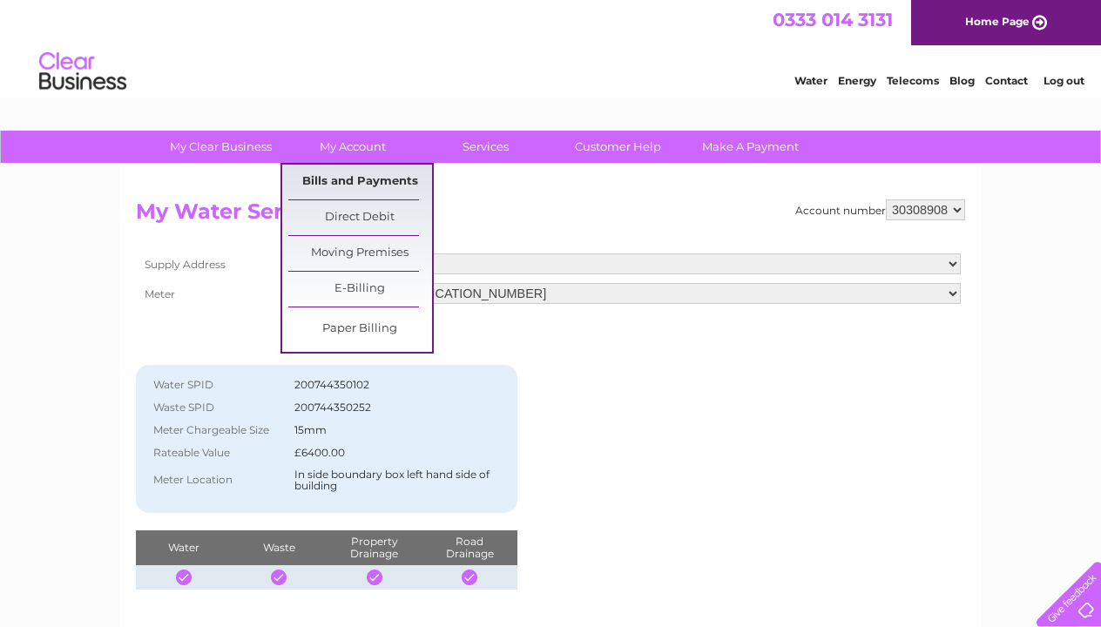
click at [348, 175] on link "Bills and Payments" at bounding box center [360, 182] width 144 height 35
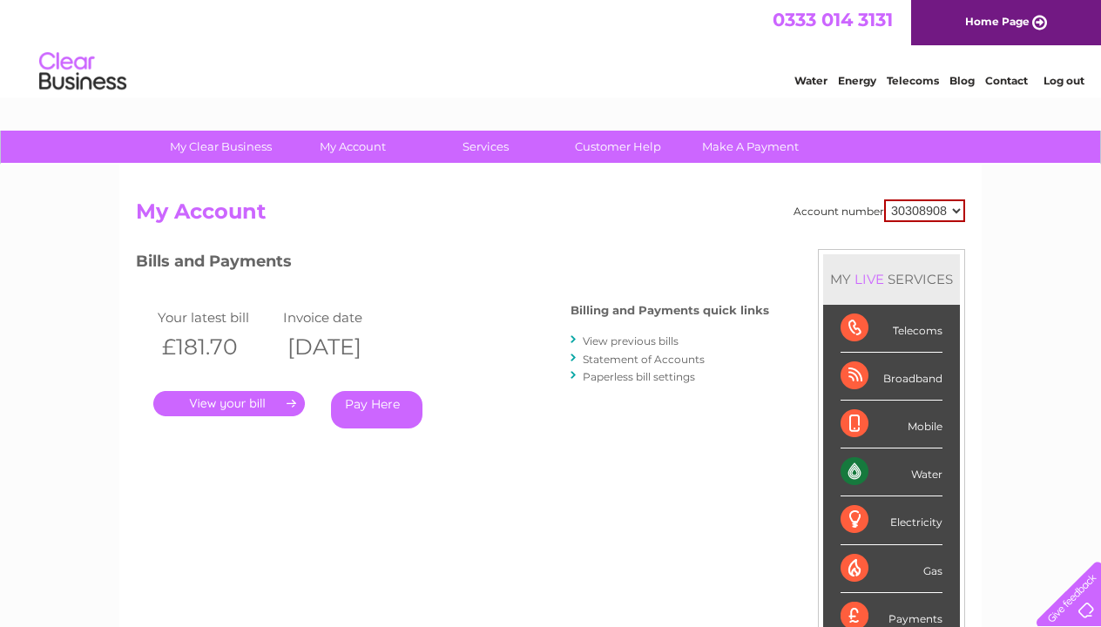
click at [619, 374] on link "Paperless bill settings" at bounding box center [639, 376] width 112 height 13
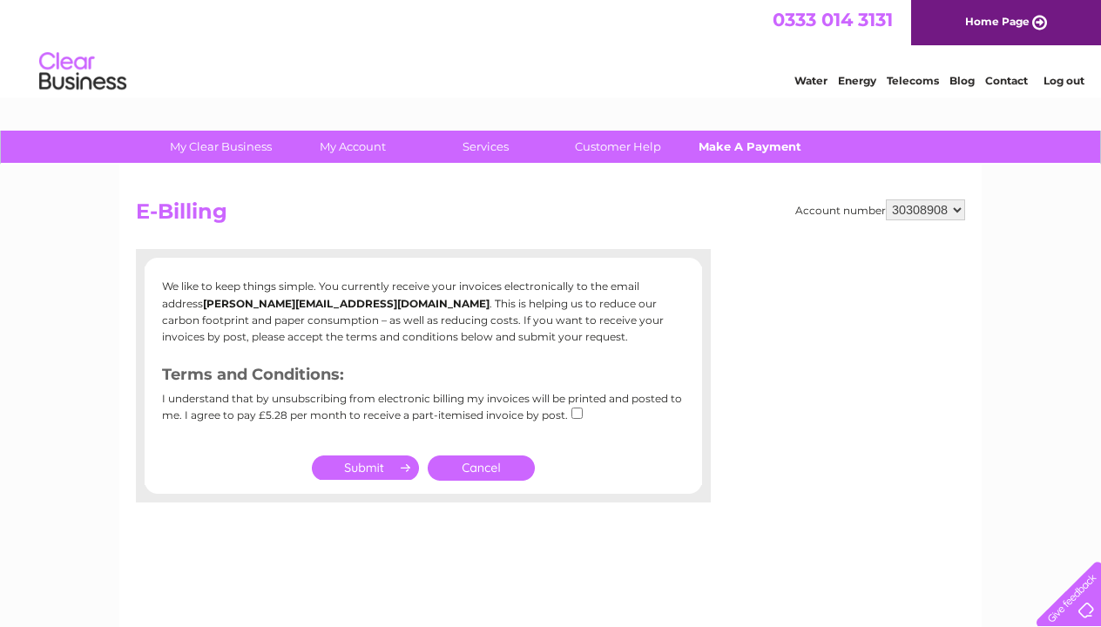
click at [728, 145] on link "Make A Payment" at bounding box center [751, 147] width 144 height 32
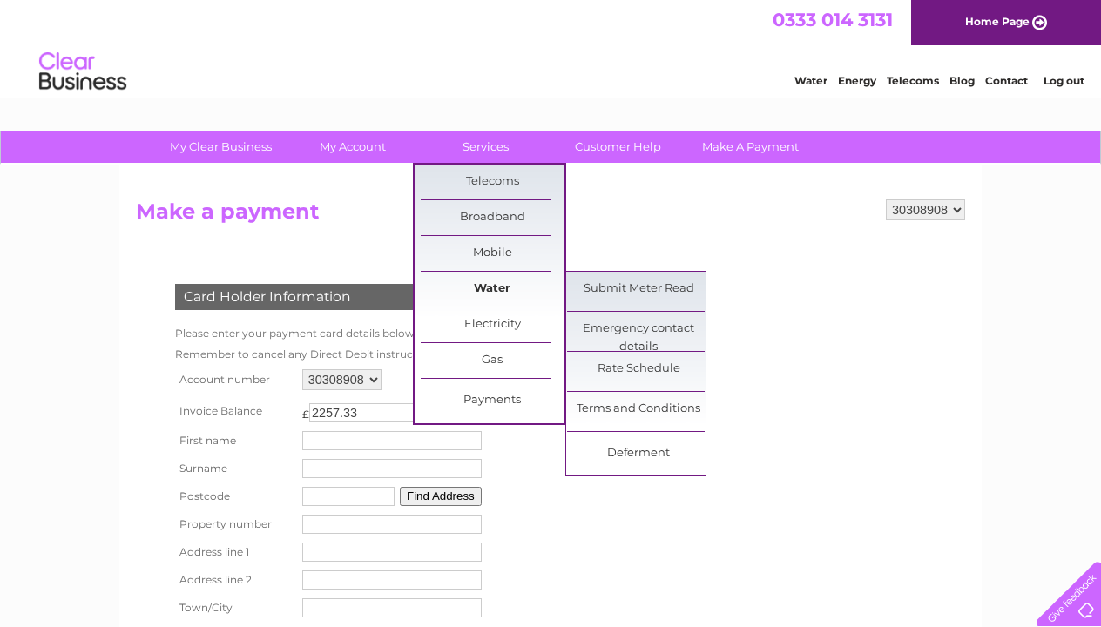
click at [486, 293] on link "Water" at bounding box center [493, 289] width 144 height 35
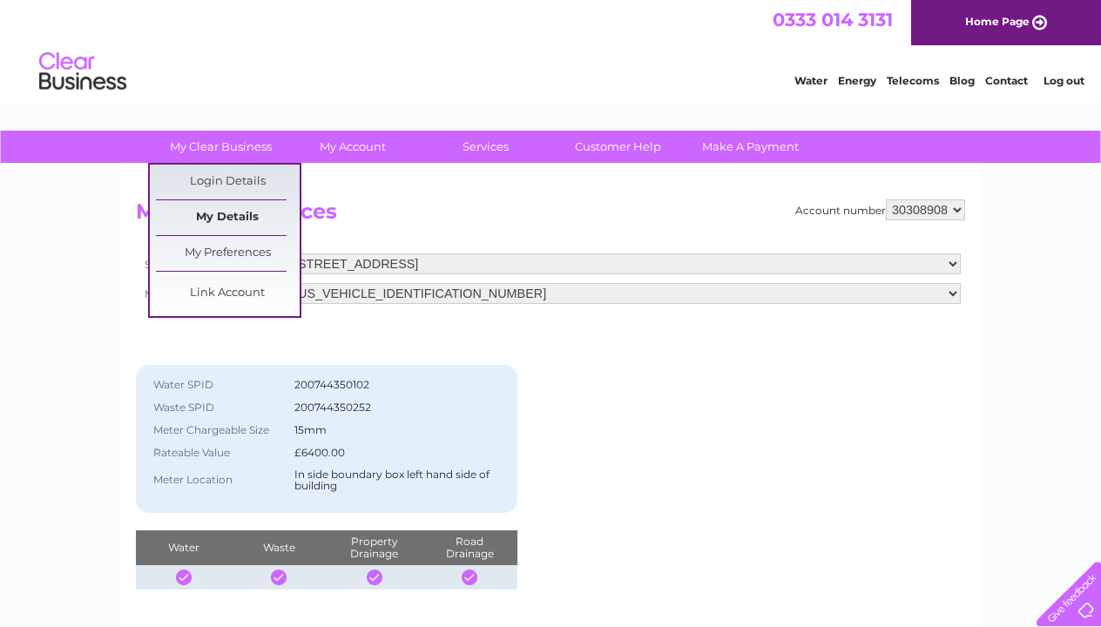
click at [217, 217] on link "My Details" at bounding box center [228, 217] width 144 height 35
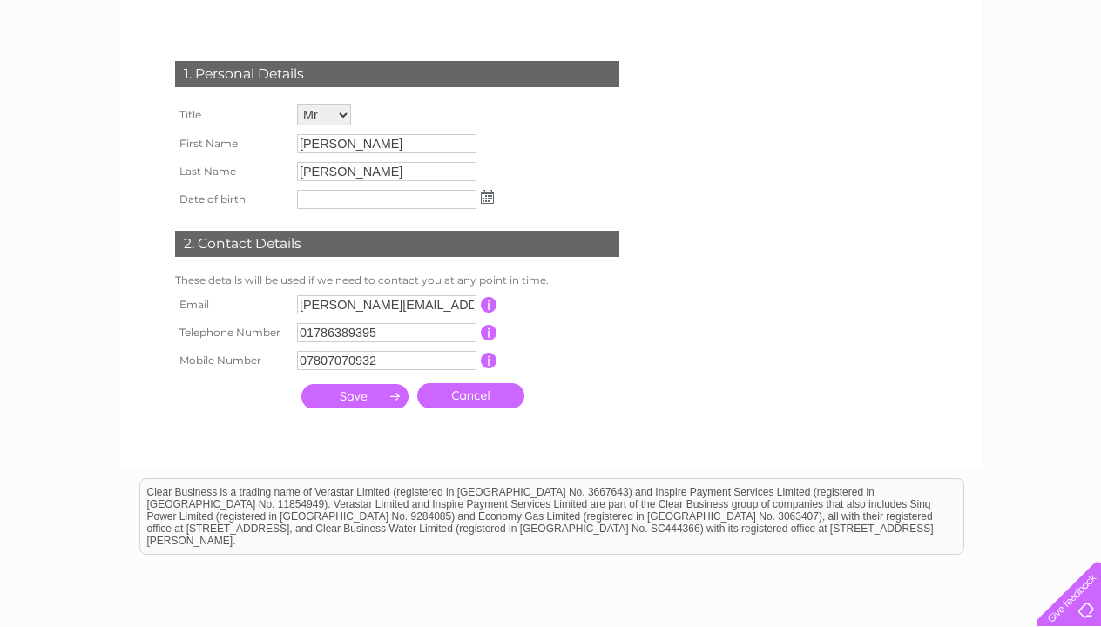
scroll to position [205, 0]
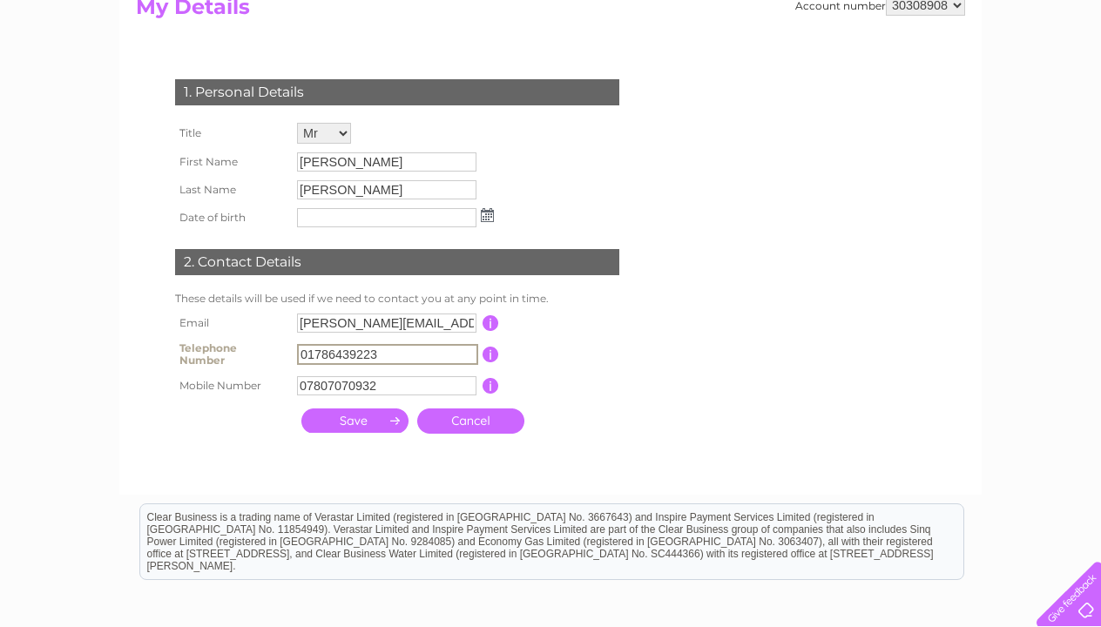
type input "01786439223"
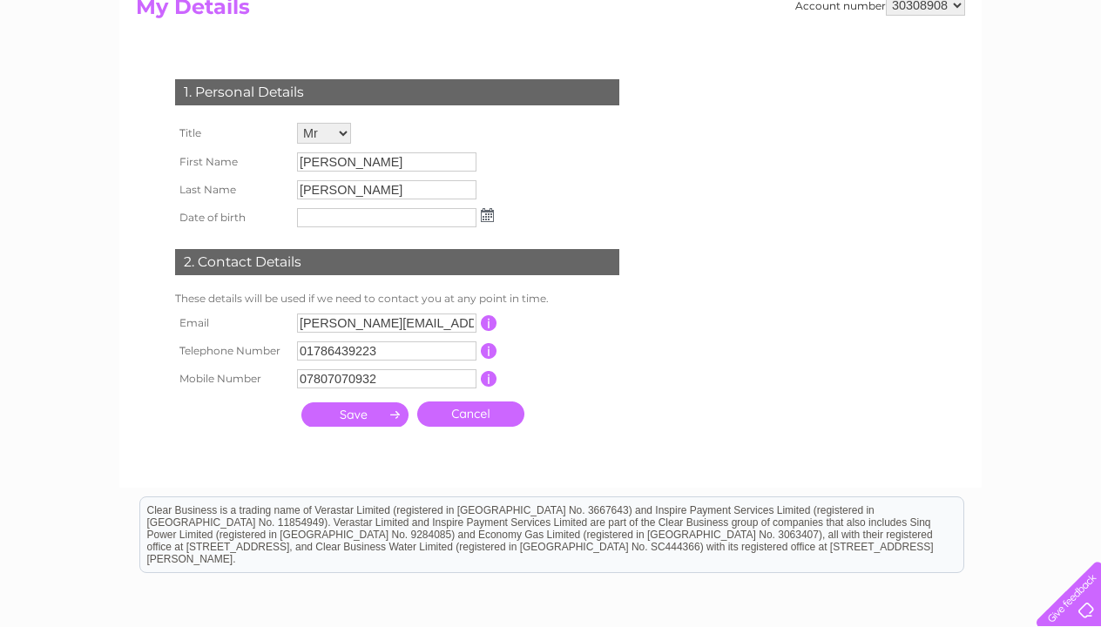
click at [348, 422] on input "submit" at bounding box center [354, 414] width 107 height 24
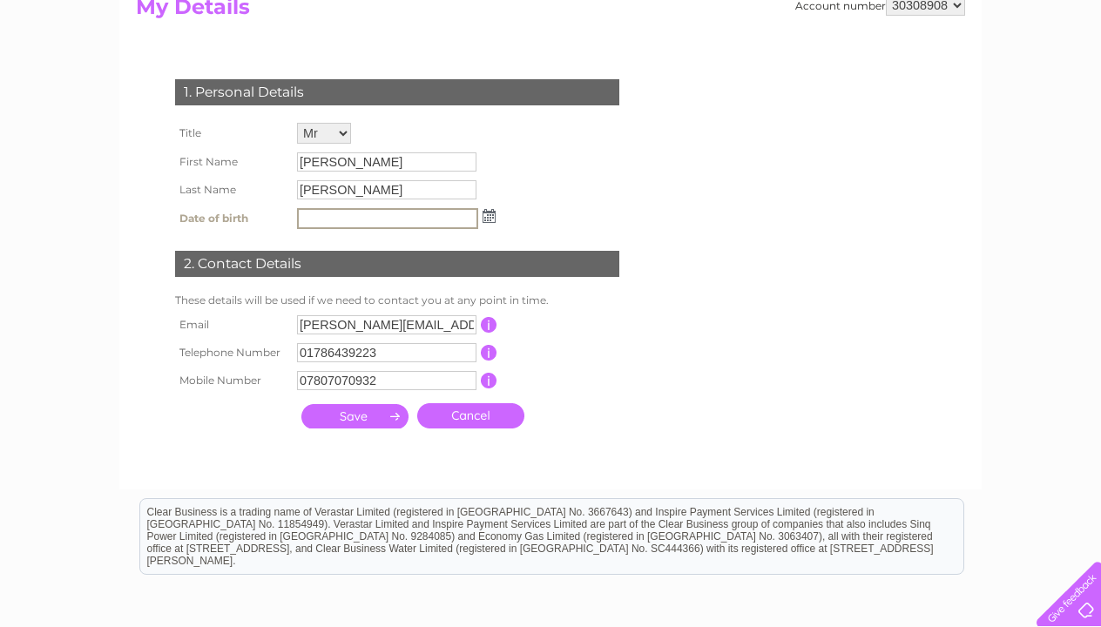
click at [490, 221] on img at bounding box center [489, 216] width 13 height 14
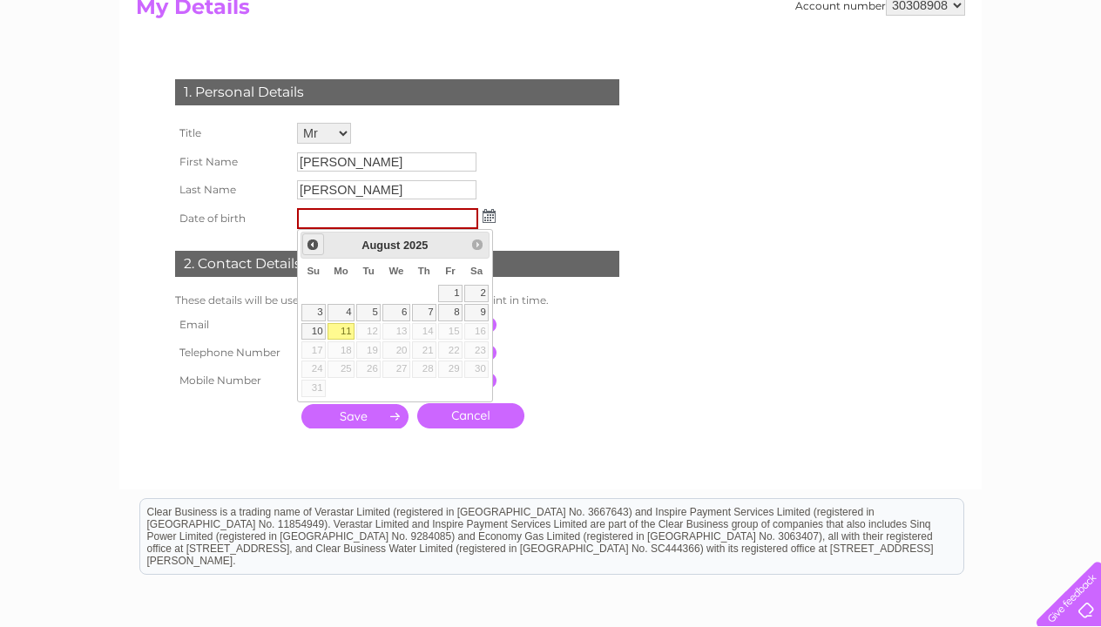
click at [311, 242] on span "Prev" at bounding box center [313, 245] width 14 height 14
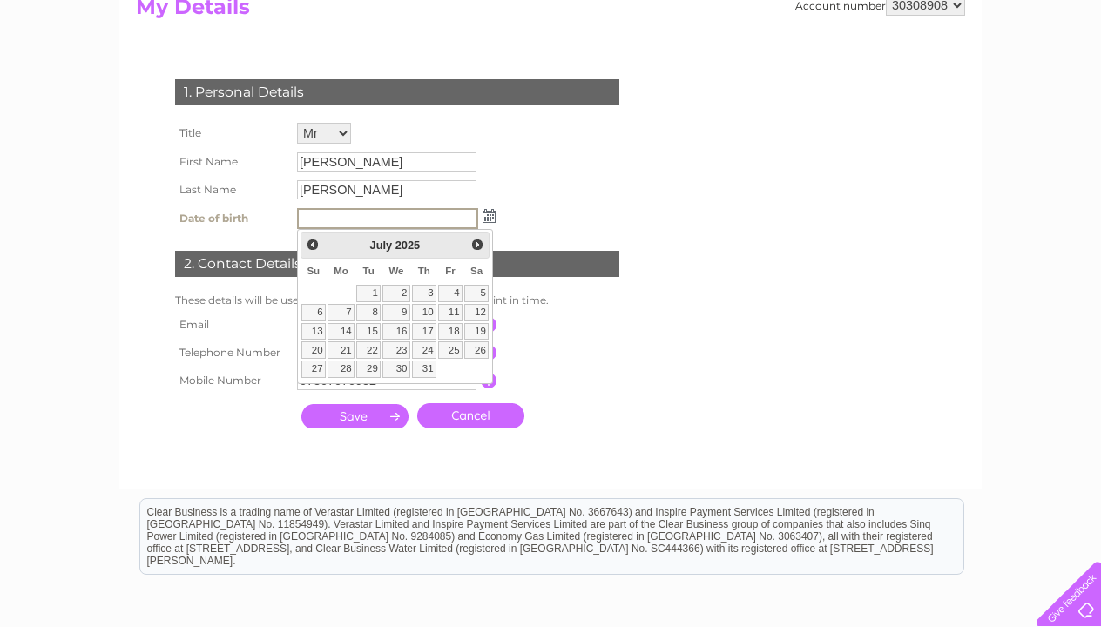
click at [311, 242] on span "Prev" at bounding box center [313, 245] width 14 height 14
click at [464, 219] on input "text" at bounding box center [387, 218] width 181 height 21
type input "17/08/1980"
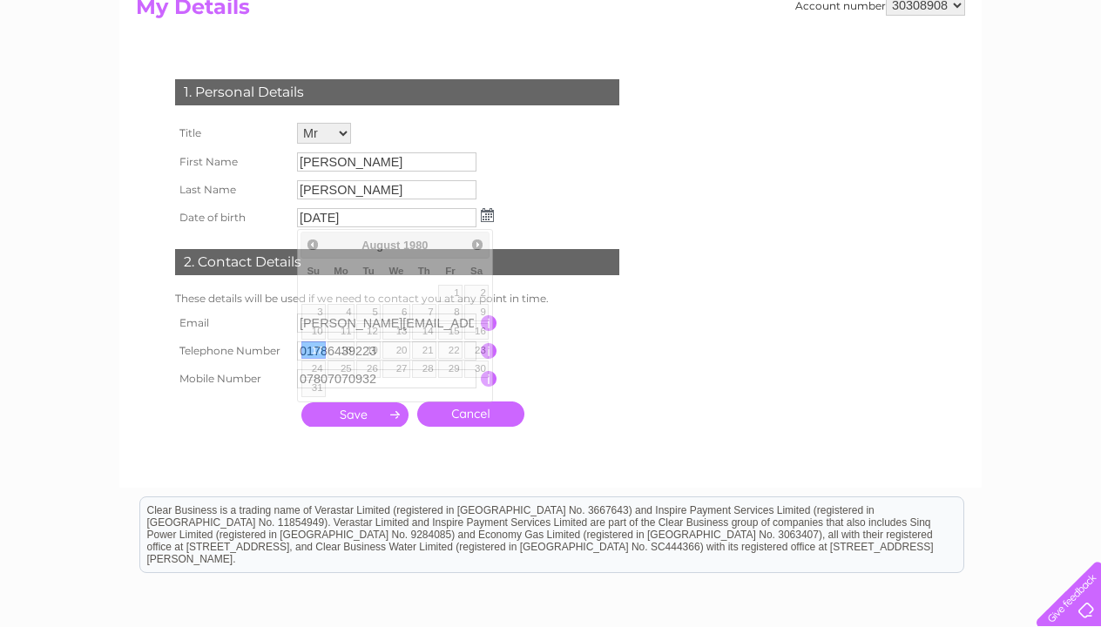
click at [348, 421] on input "submit" at bounding box center [354, 414] width 107 height 24
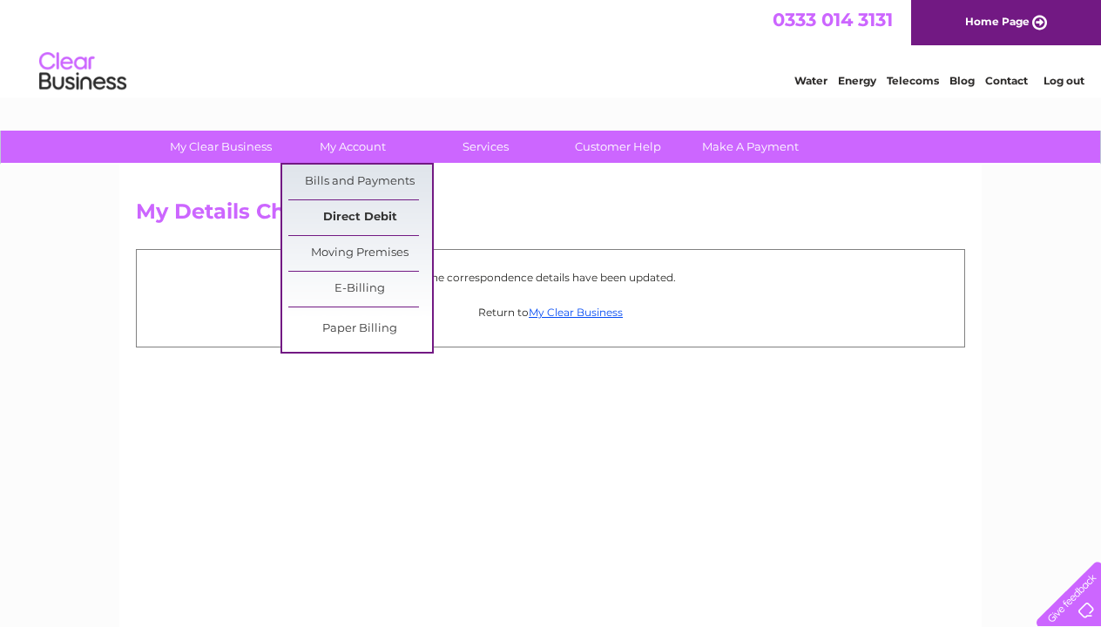
click at [351, 220] on link "Direct Debit" at bounding box center [360, 217] width 144 height 35
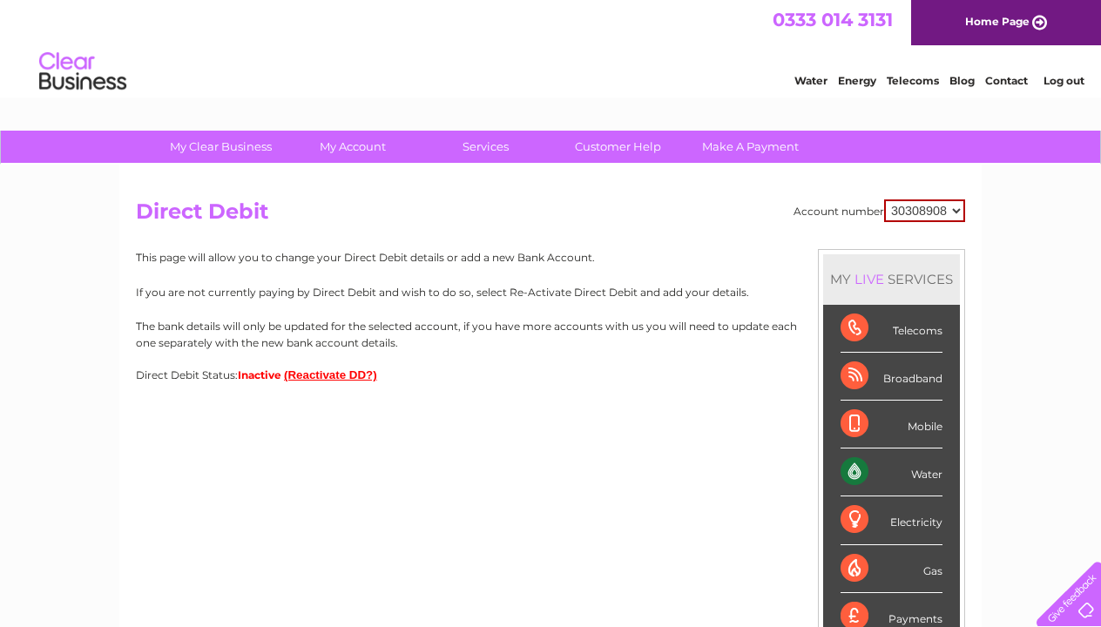
click at [326, 375] on button "(Reactivate DD?)" at bounding box center [330, 375] width 93 height 13
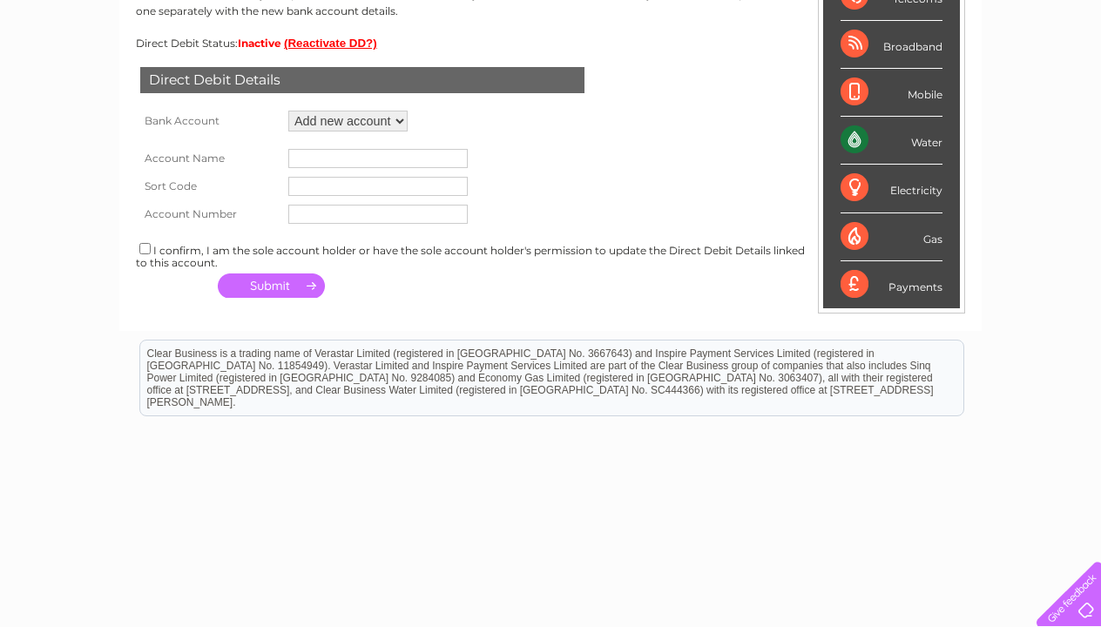
scroll to position [333, 0]
click at [317, 150] on input "text" at bounding box center [377, 157] width 179 height 19
